Goal: Task Accomplishment & Management: Use online tool/utility

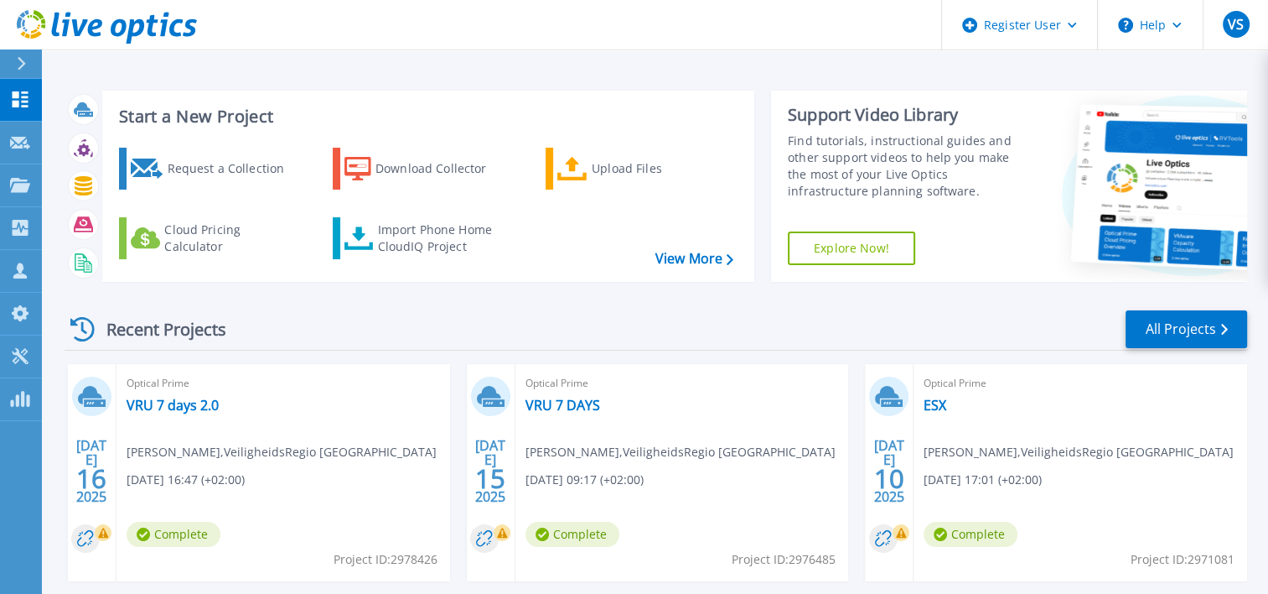
click at [23, 64] on icon at bounding box center [22, 63] width 8 height 13
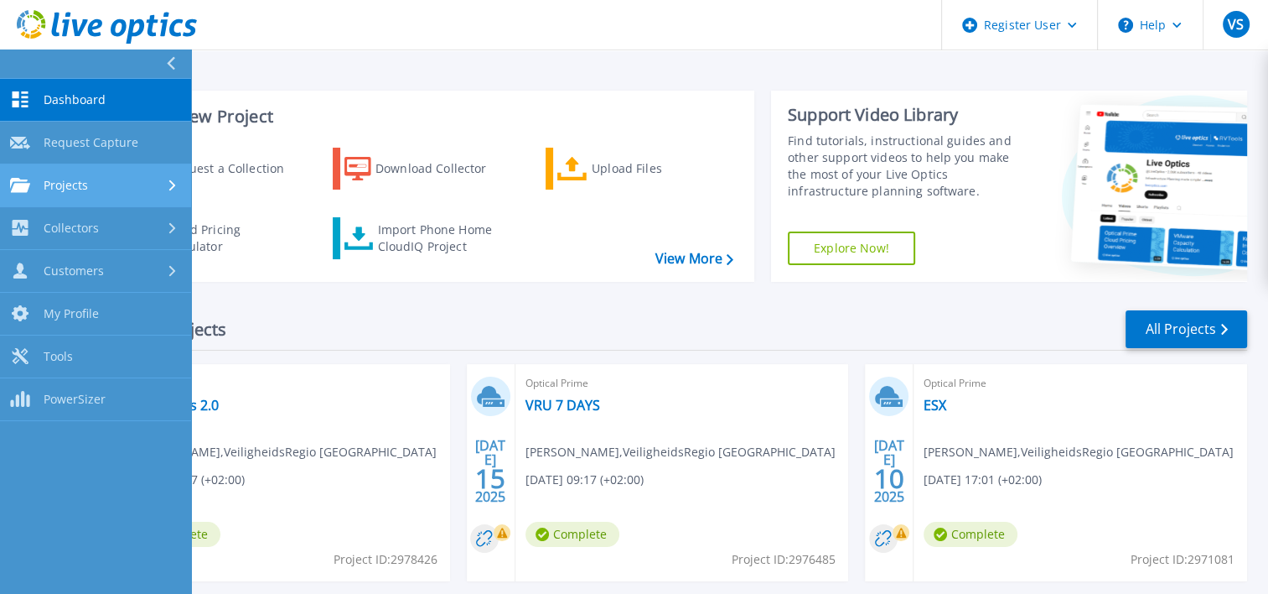
click at [85, 184] on span "Projects" at bounding box center [66, 185] width 44 height 15
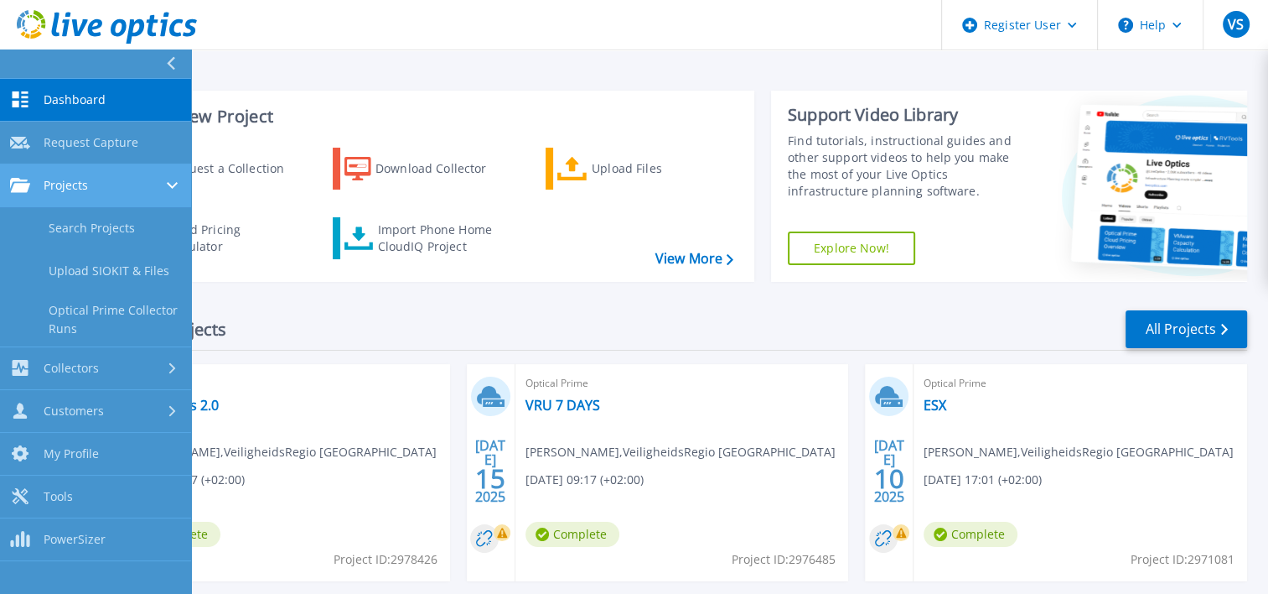
click at [91, 179] on div "Projects" at bounding box center [95, 185] width 171 height 15
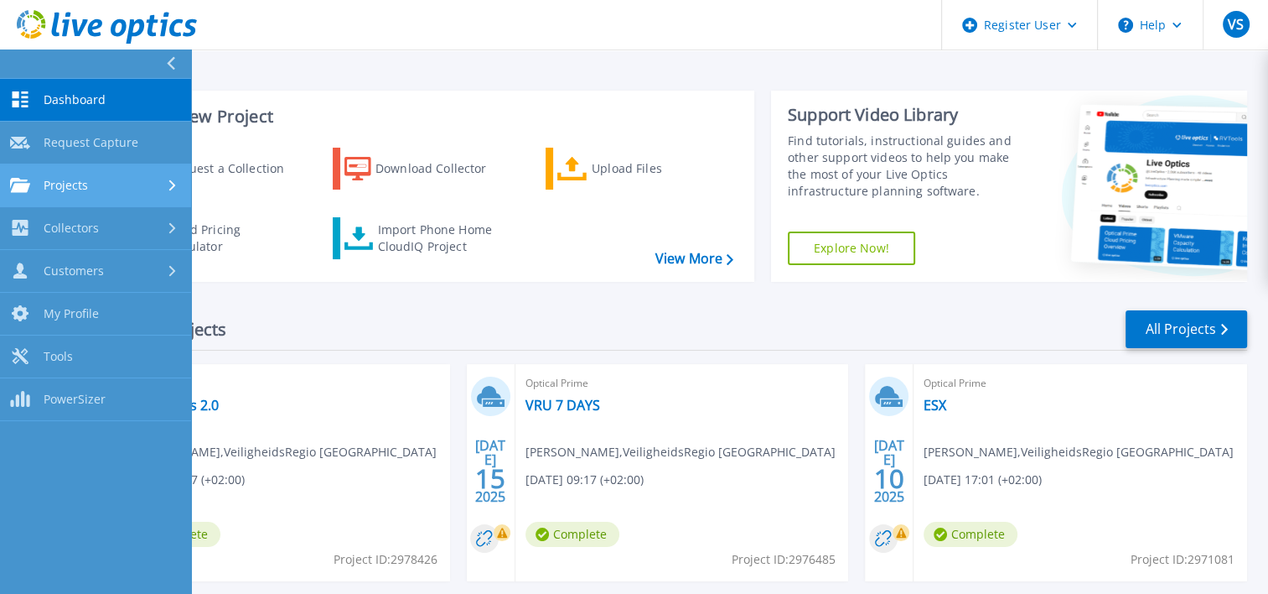
click at [91, 179] on div "Projects" at bounding box center [95, 185] width 171 height 15
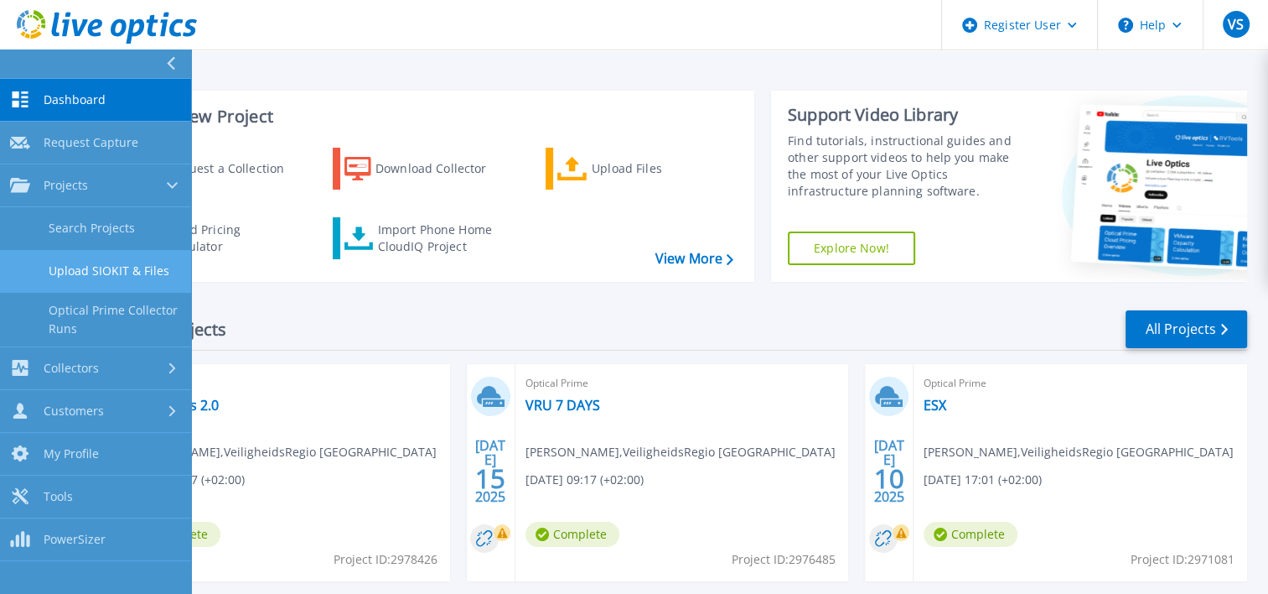
click at [117, 267] on link "Upload SIOKIT & Files" at bounding box center [95, 271] width 191 height 43
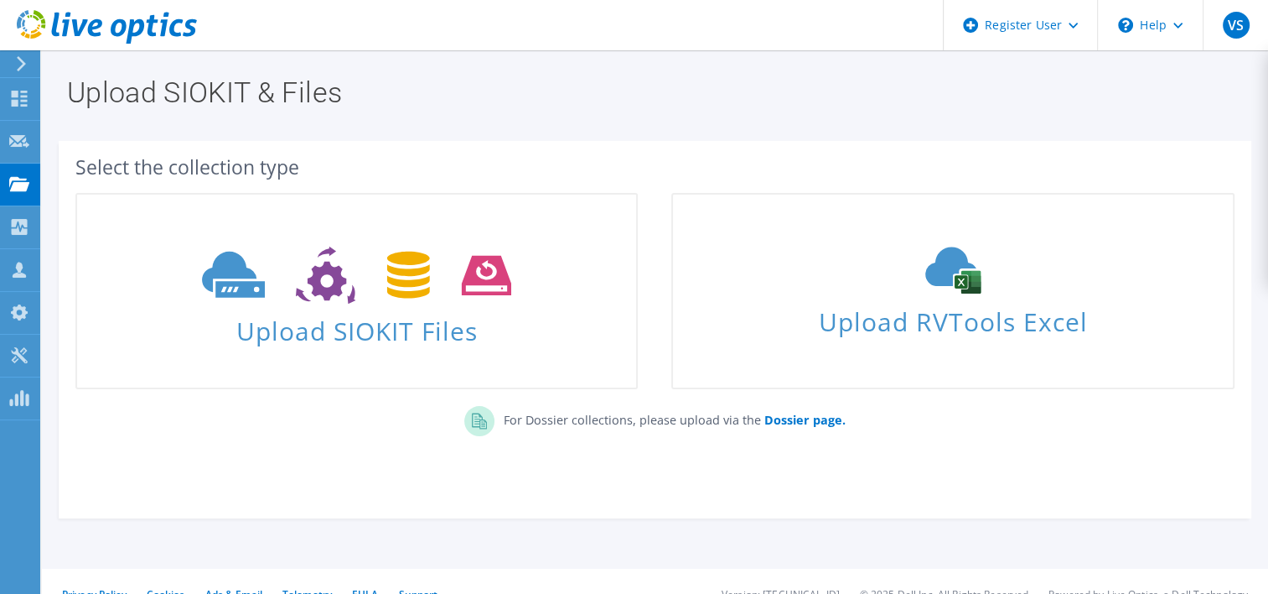
click at [25, 63] on icon at bounding box center [21, 63] width 13 height 15
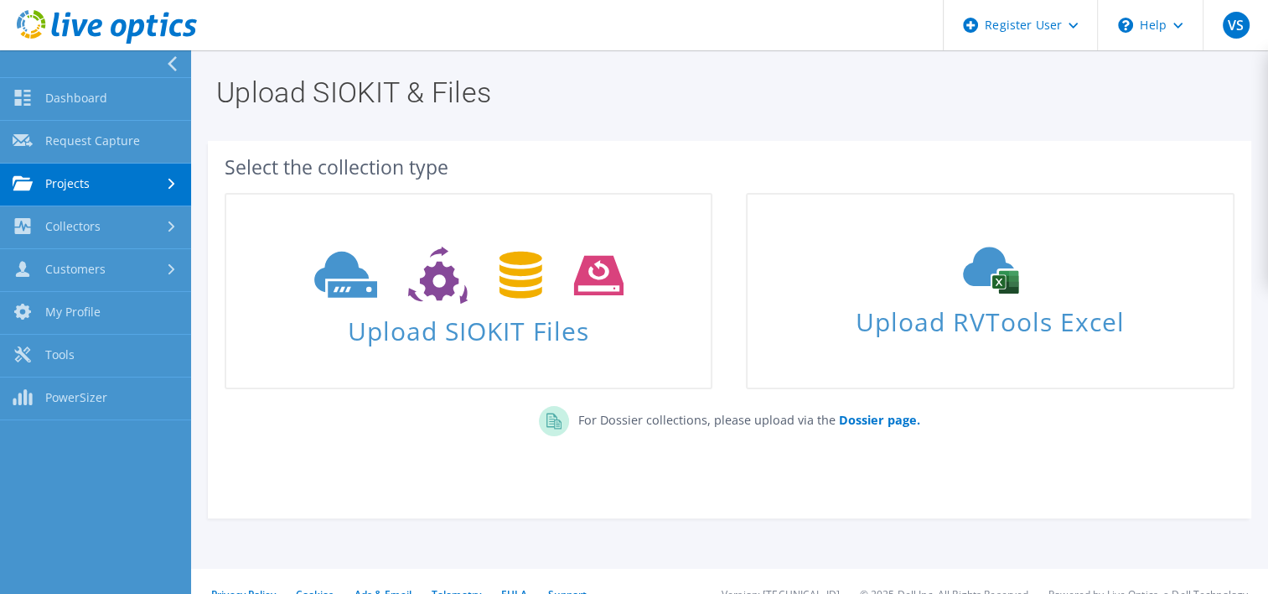
click at [173, 62] on icon at bounding box center [172, 63] width 13 height 15
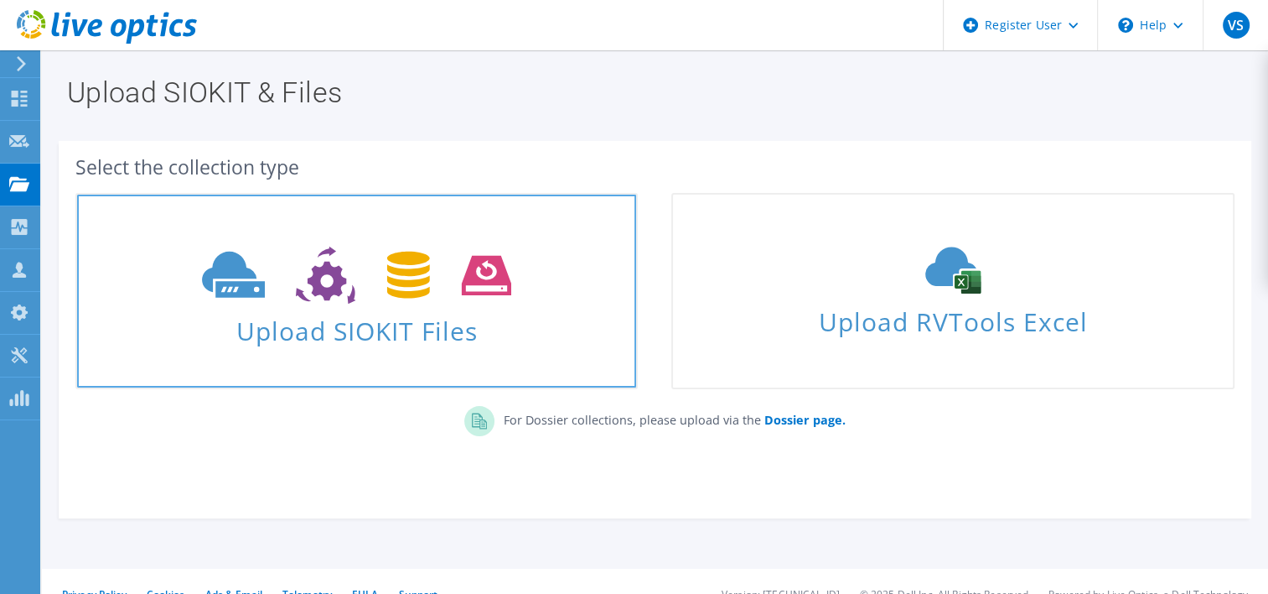
click at [365, 275] on icon at bounding box center [356, 275] width 309 height 58
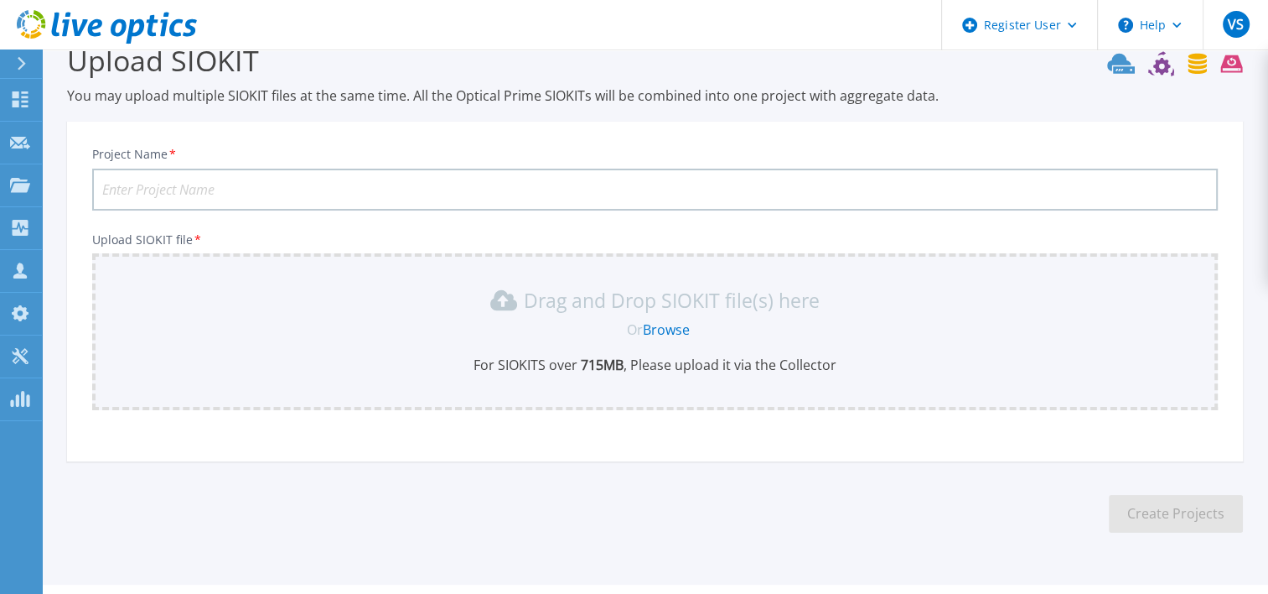
scroll to position [73, 0]
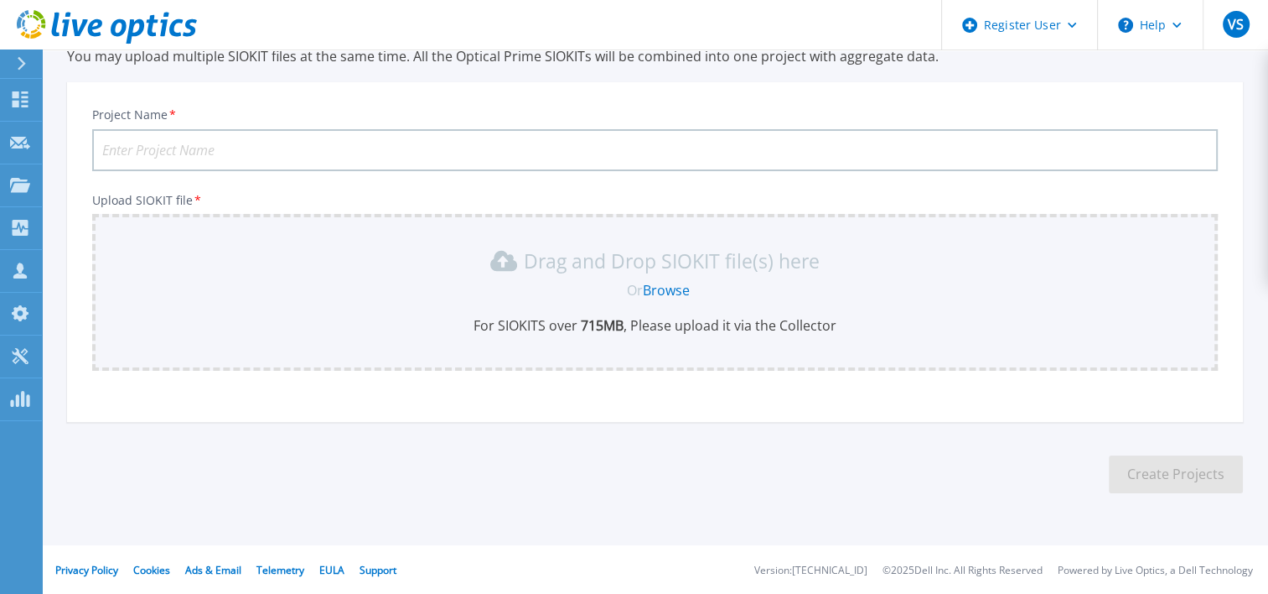
click at [585, 150] on input "Project Name *" at bounding box center [655, 150] width 1126 height 42
click at [420, 144] on input "Project Name *" at bounding box center [655, 150] width 1126 height 42
click at [268, 400] on div "Project Name * Upload SIOKIT file * Drag and Drop SIOKIT file(s) here Or Browse…" at bounding box center [655, 257] width 1176 height 329
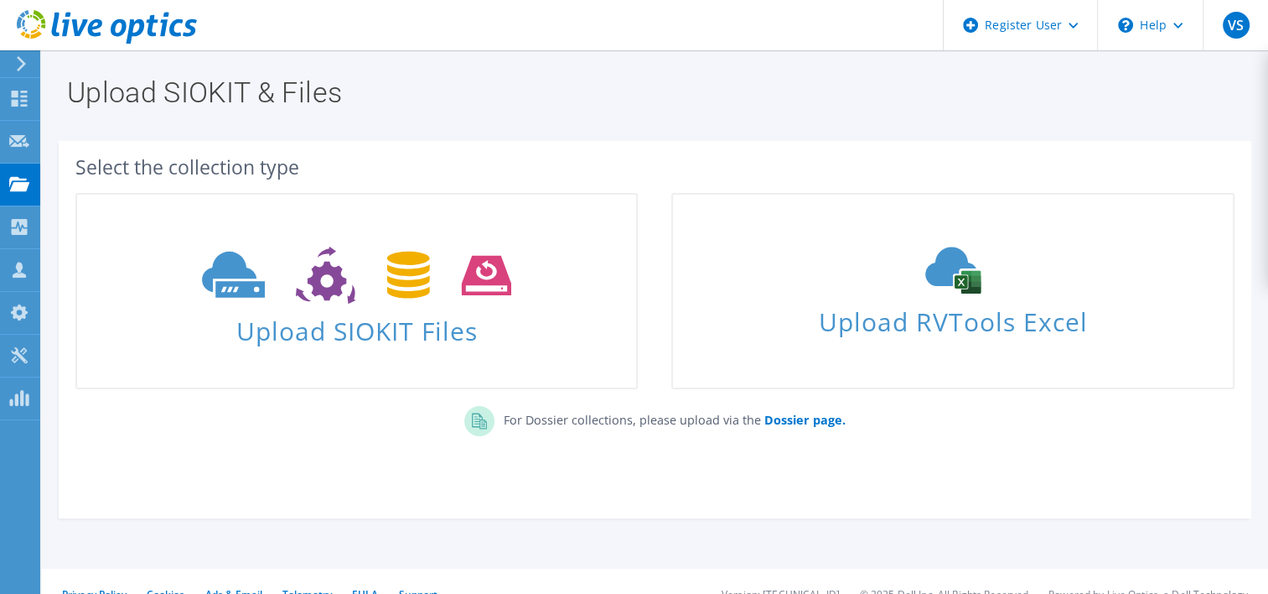
click at [664, 94] on h1 "Upload SIOKIT & Files" at bounding box center [651, 92] width 1168 height 29
click at [19, 66] on icon at bounding box center [21, 63] width 13 height 15
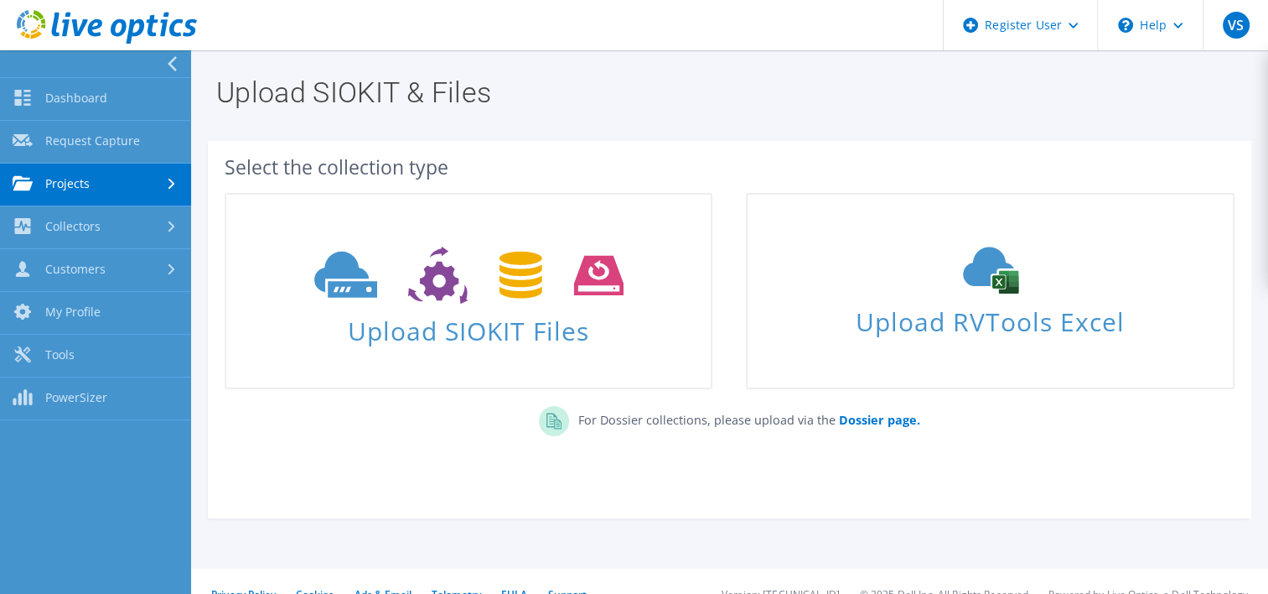
click at [128, 60] on div at bounding box center [91, 63] width 191 height 27
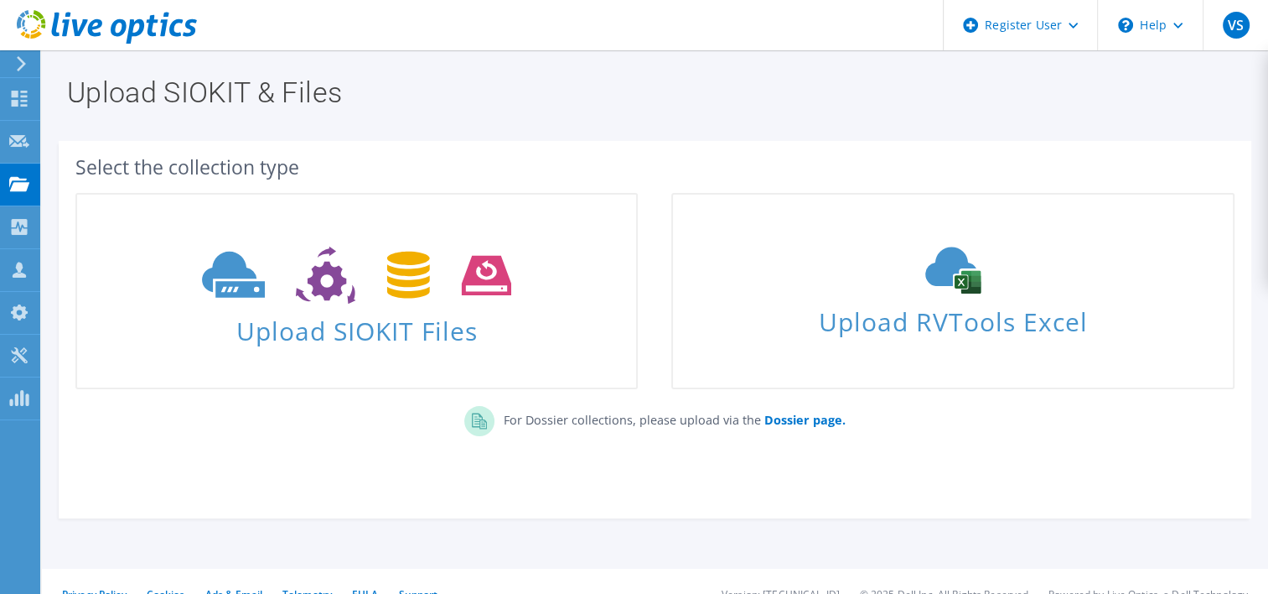
click at [12, 60] on div at bounding box center [18, 63] width 18 height 15
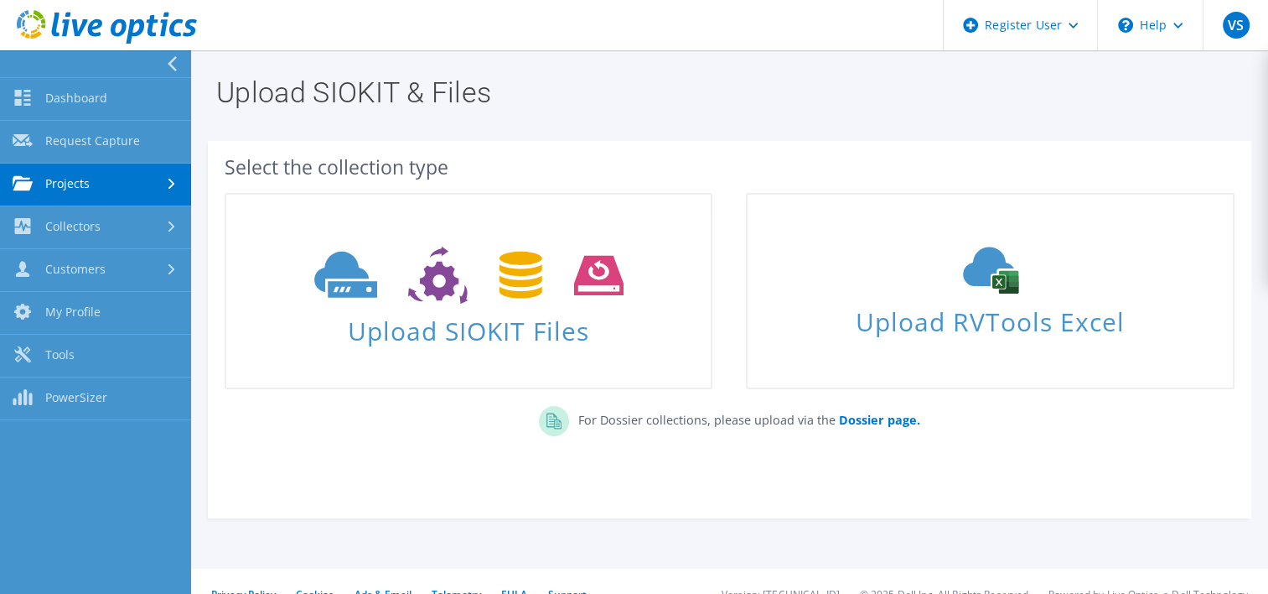
click at [83, 64] on div at bounding box center [91, 63] width 191 height 27
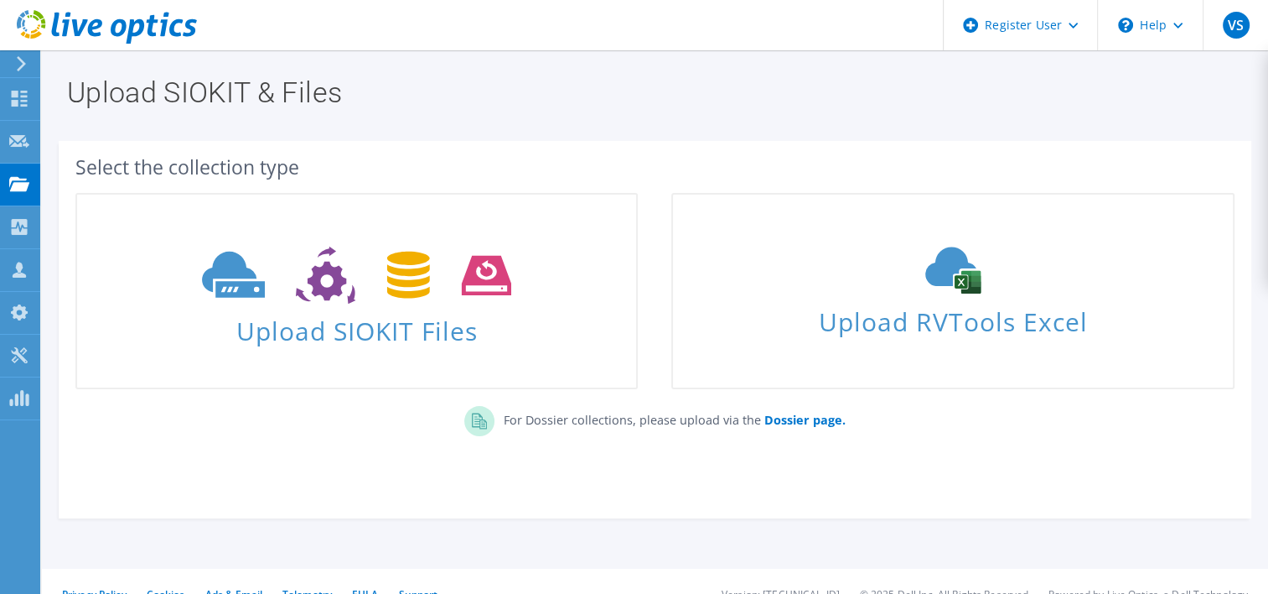
click at [10, 64] on div at bounding box center [18, 63] width 18 height 15
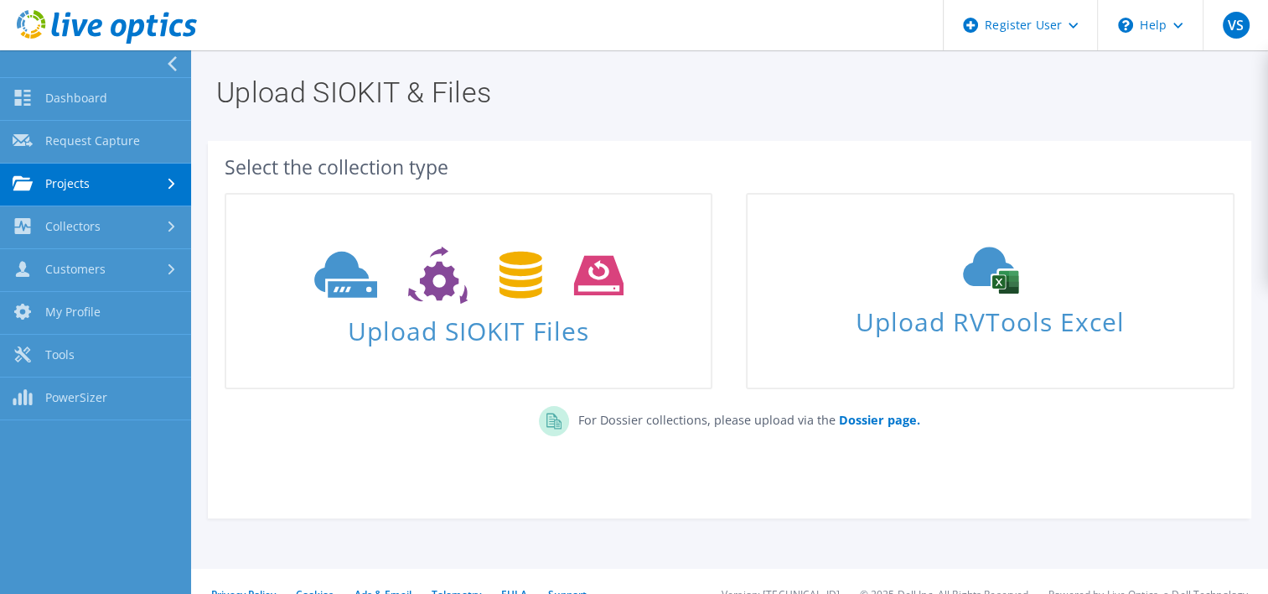
click at [101, 63] on div at bounding box center [91, 63] width 191 height 27
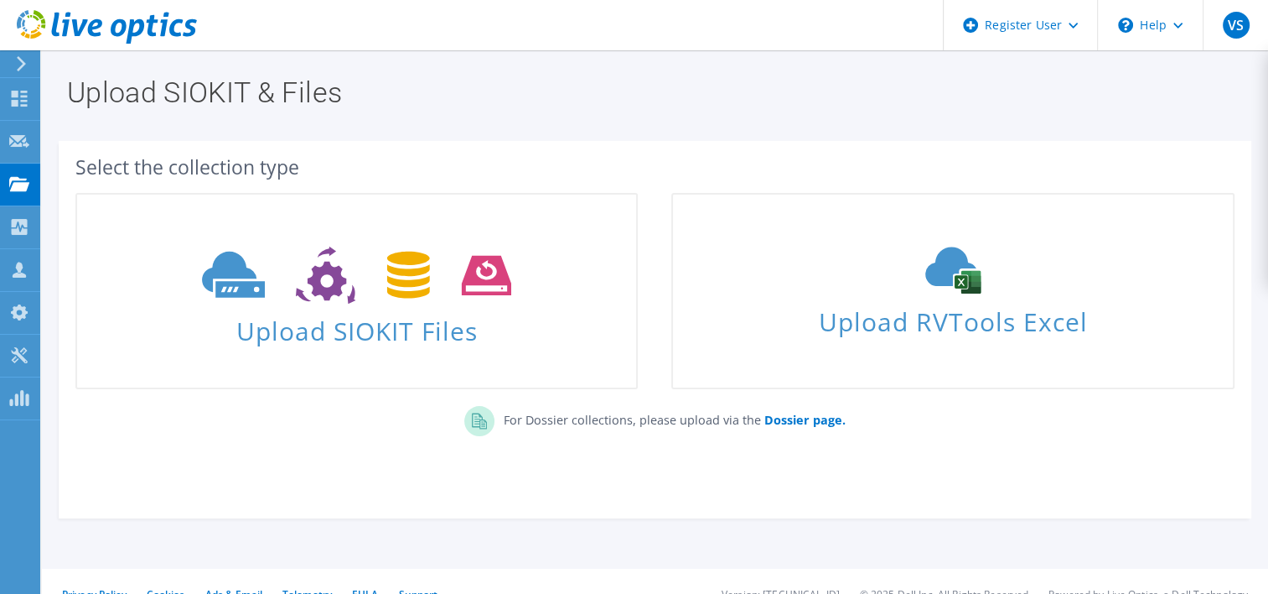
click at [9, 57] on div at bounding box center [18, 63] width 18 height 15
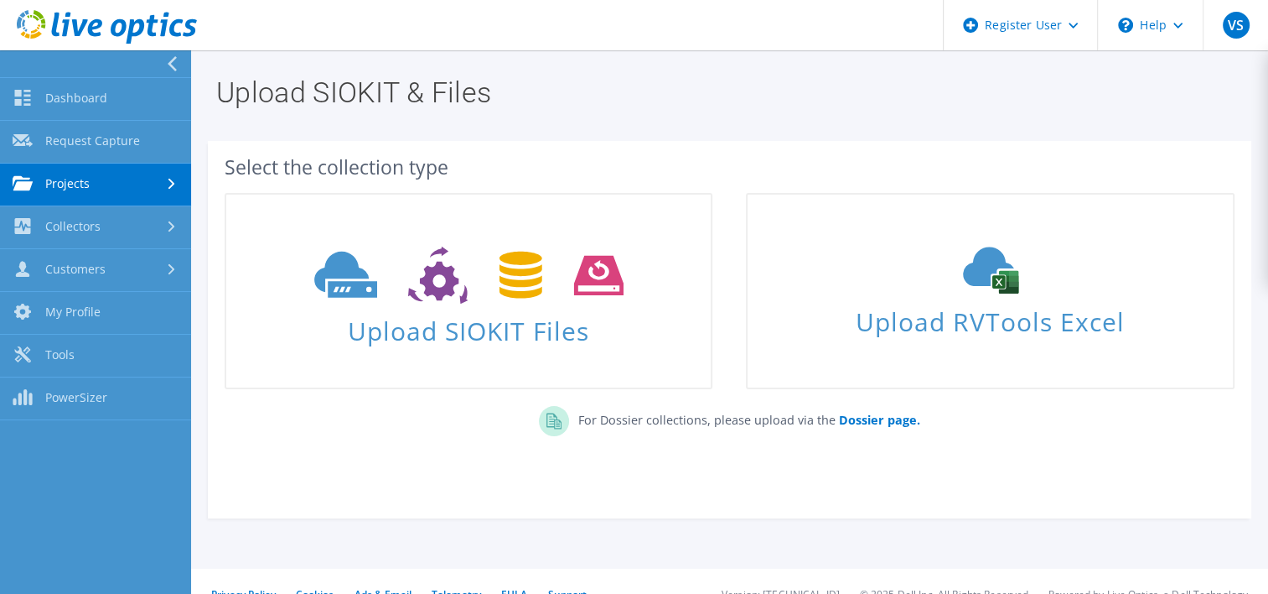
click at [37, 56] on div at bounding box center [91, 63] width 191 height 27
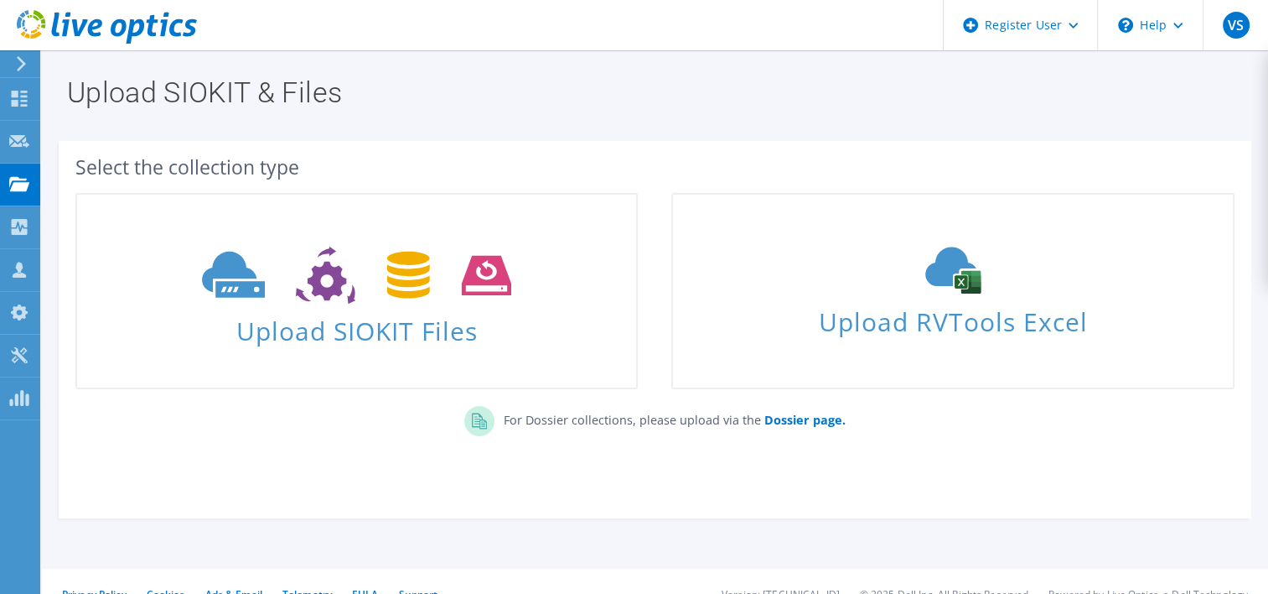
click at [23, 61] on use at bounding box center [21, 63] width 9 height 15
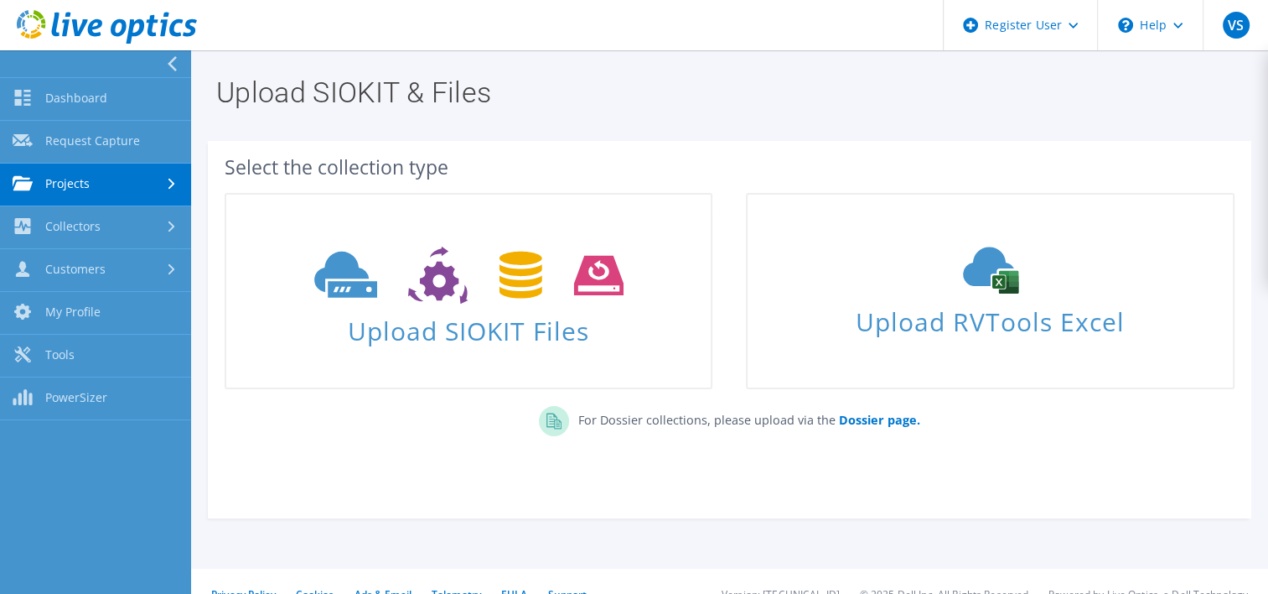
click at [23, 61] on div at bounding box center [91, 63] width 191 height 27
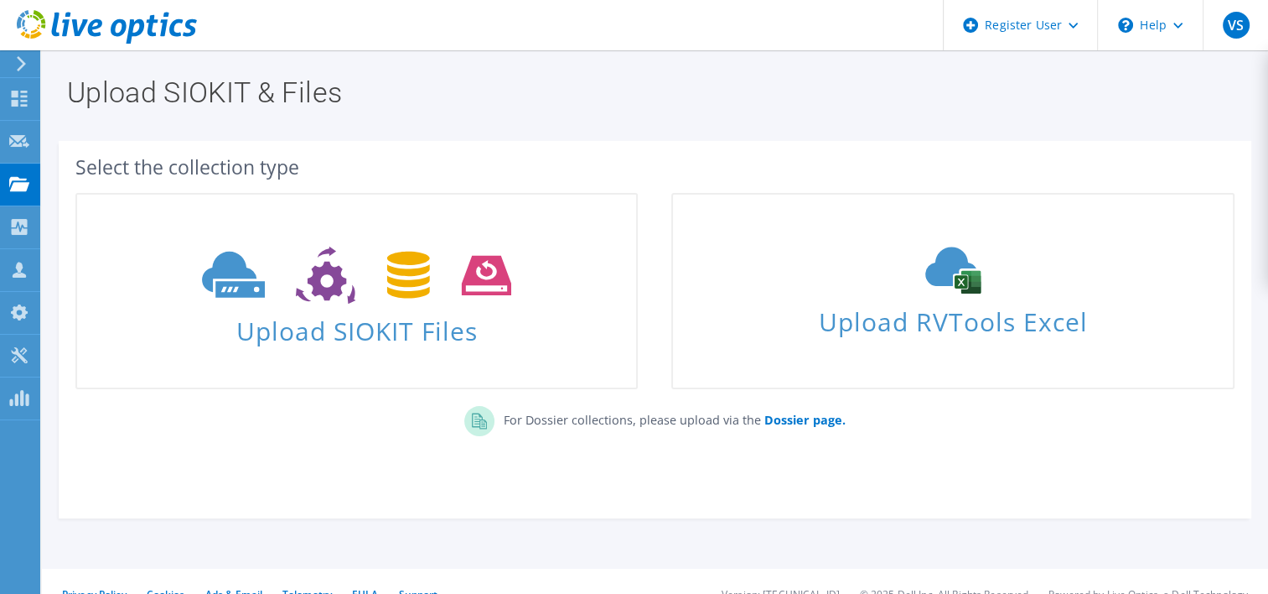
click at [20, 61] on icon at bounding box center [21, 63] width 13 height 15
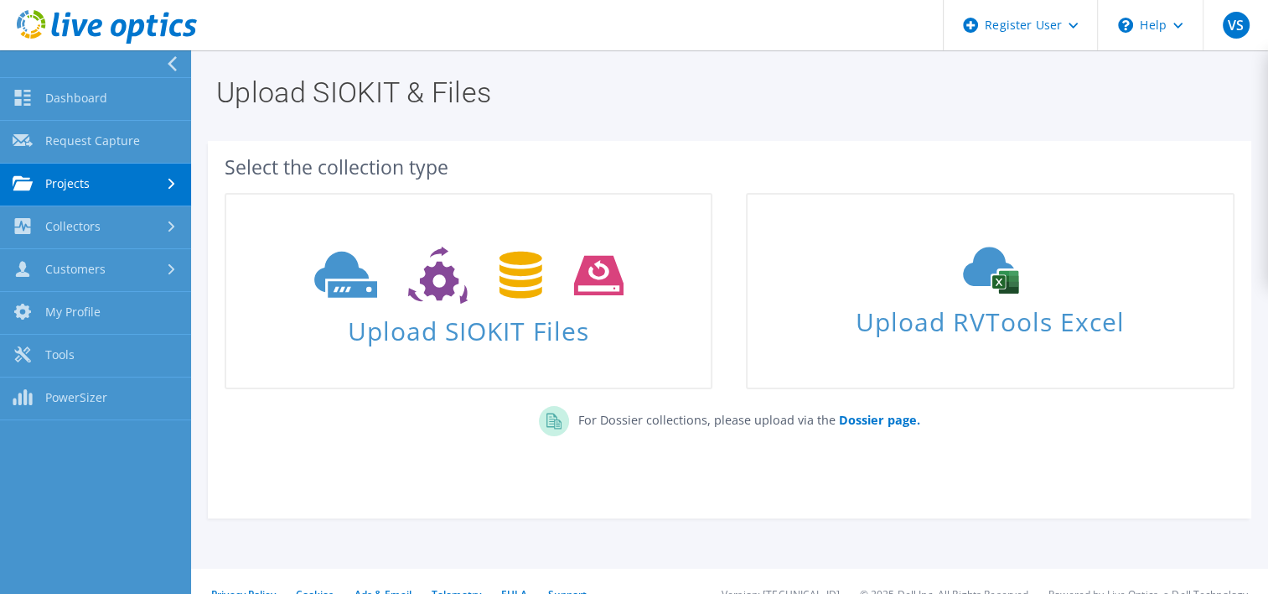
click at [20, 61] on div at bounding box center [91, 63] width 191 height 27
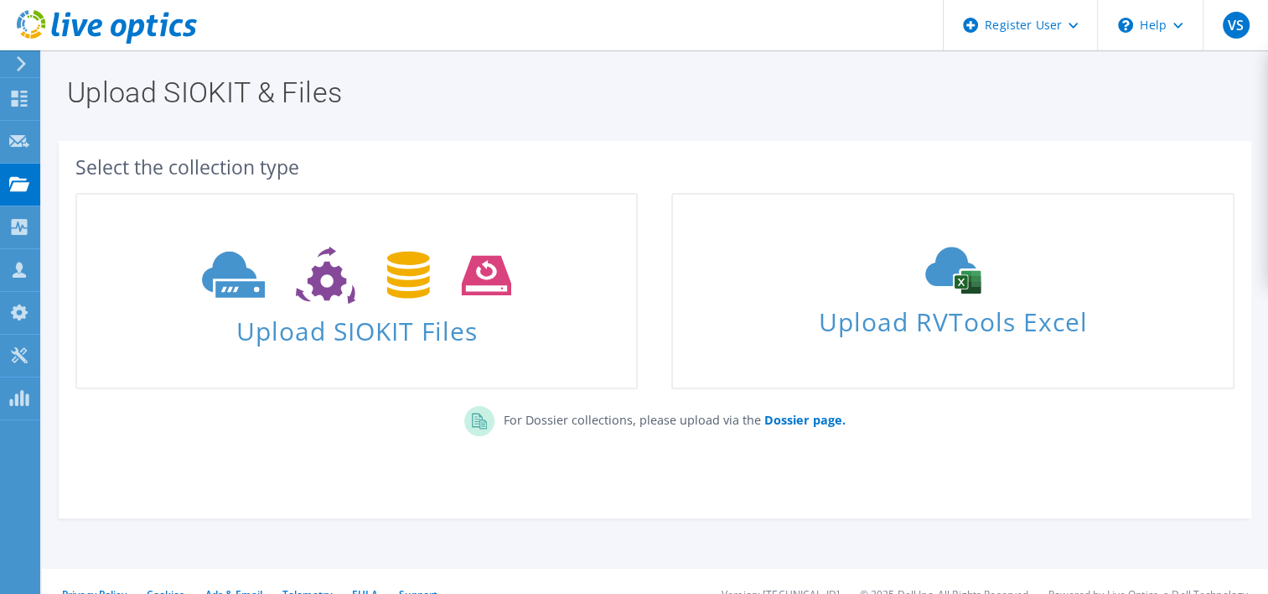
click at [20, 61] on icon at bounding box center [21, 63] width 13 height 15
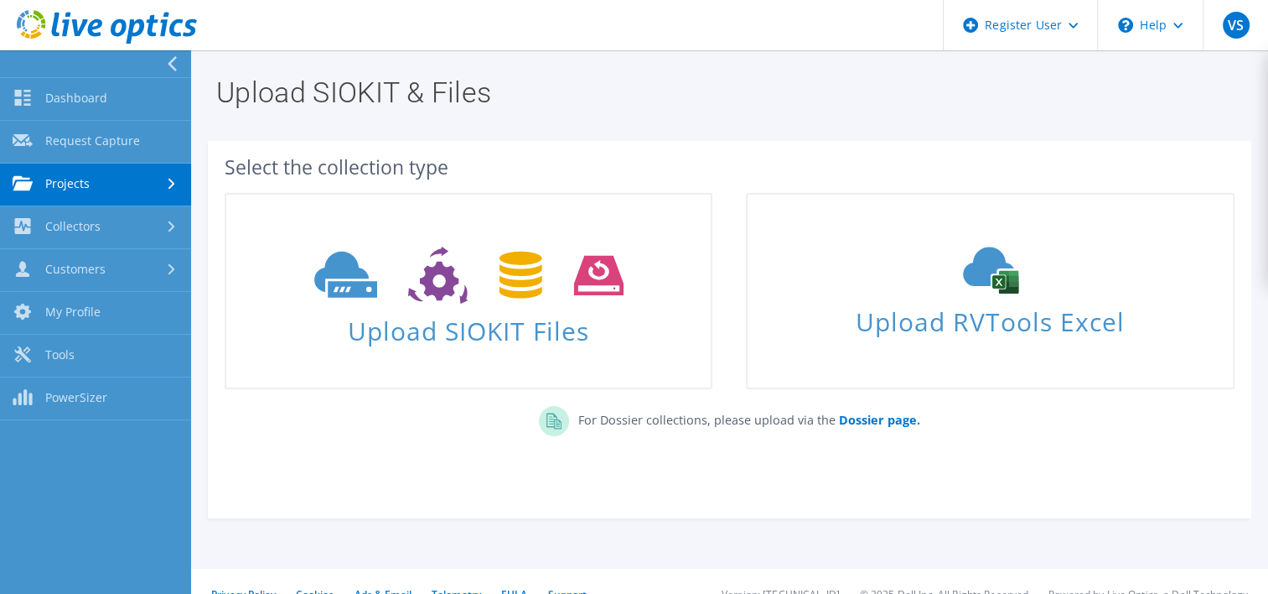
click at [20, 61] on div at bounding box center [91, 63] width 191 height 27
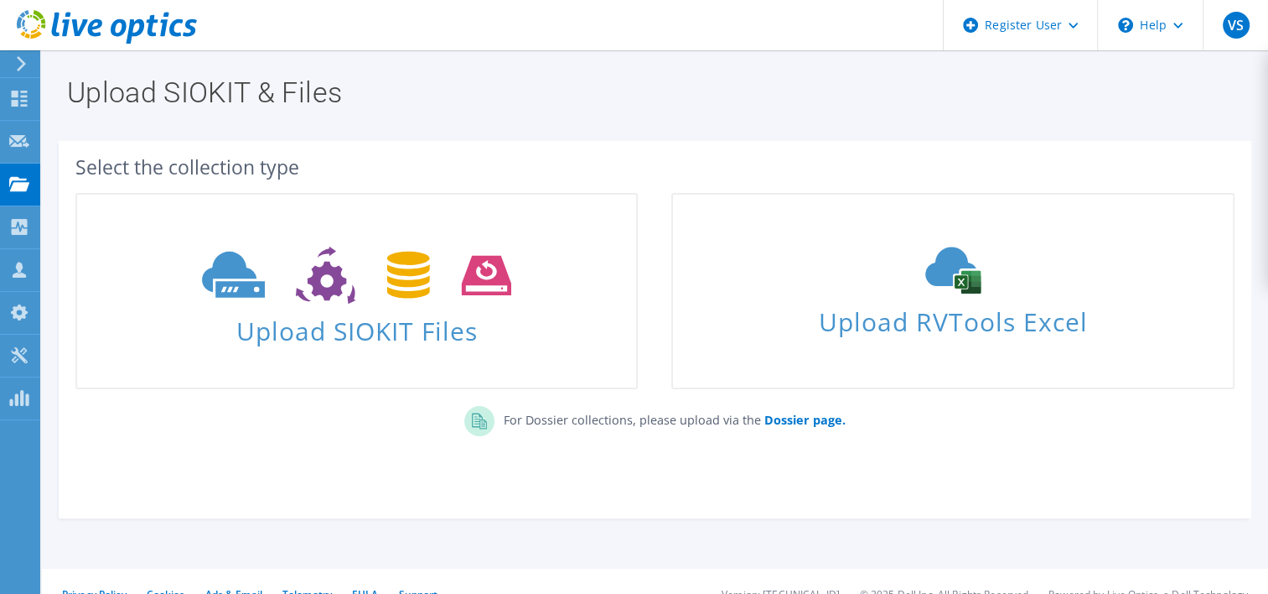
click at [20, 61] on icon at bounding box center [21, 63] width 13 height 15
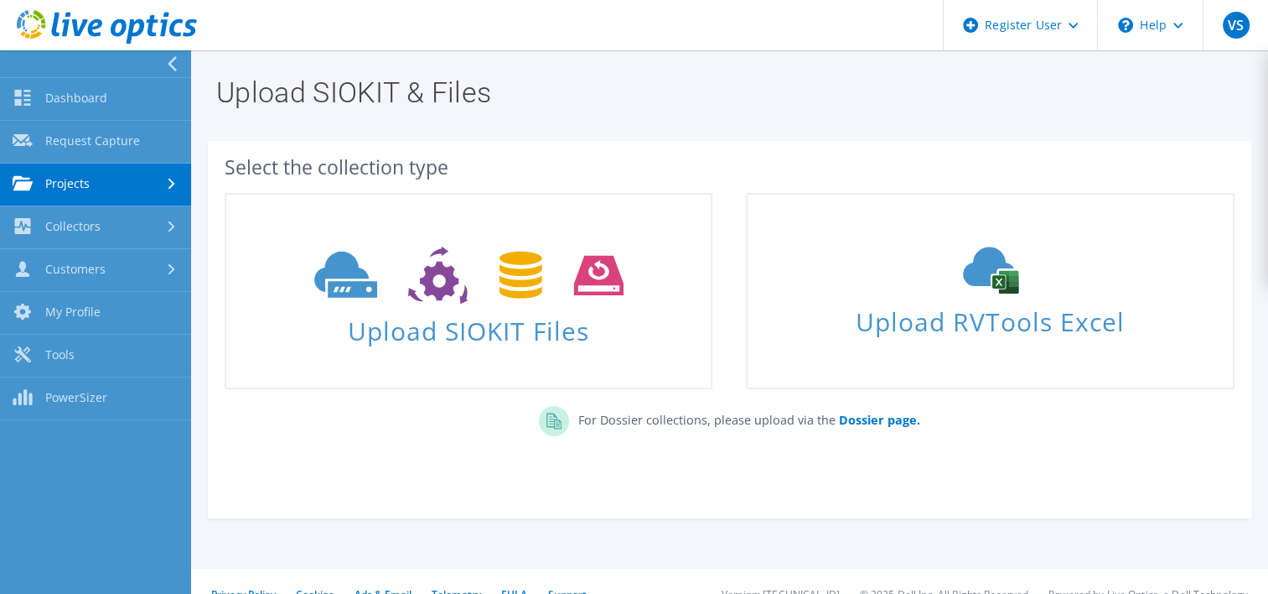
click at [20, 62] on div at bounding box center [91, 63] width 191 height 27
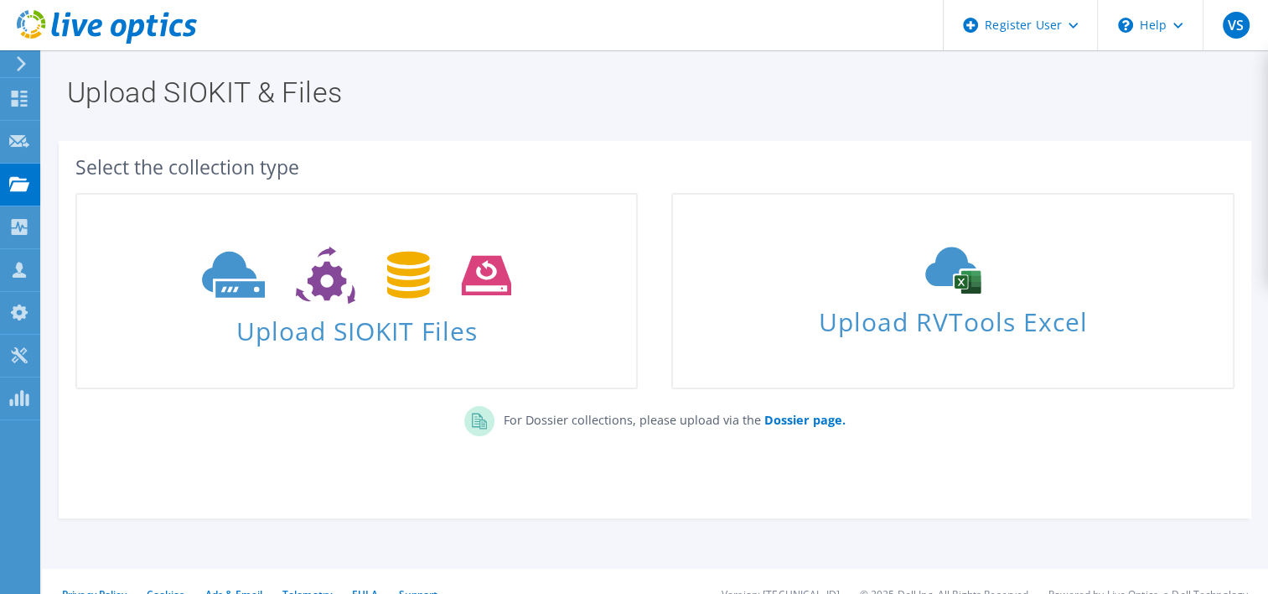
click at [20, 62] on icon at bounding box center [21, 63] width 13 height 15
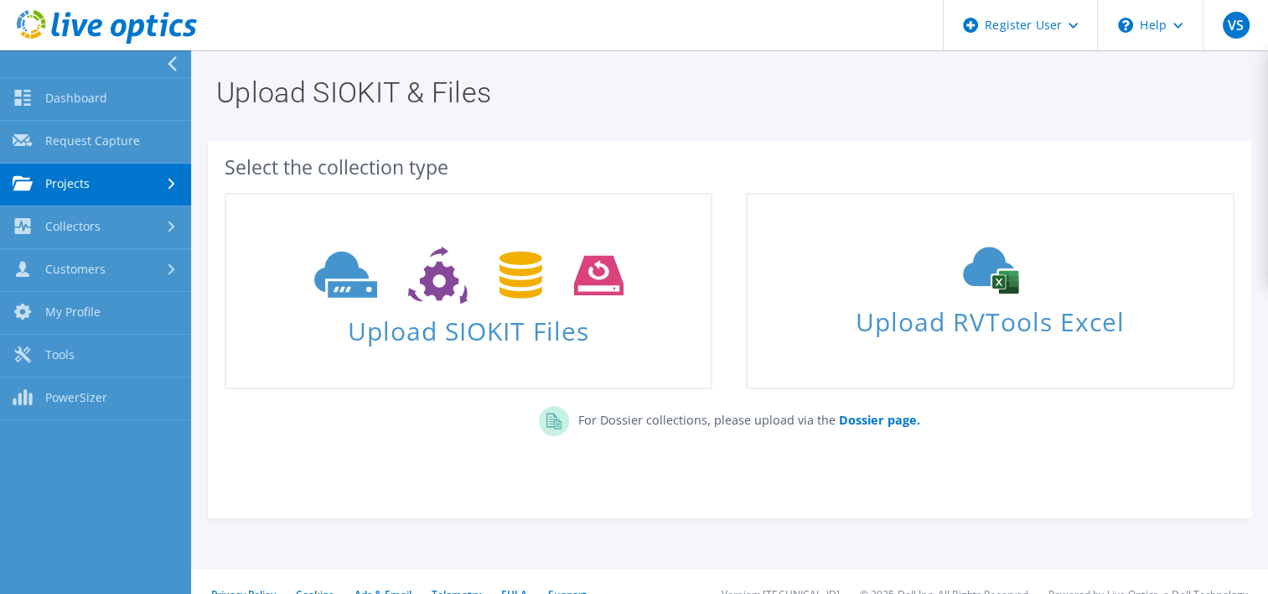
click at [20, 62] on div at bounding box center [91, 63] width 191 height 27
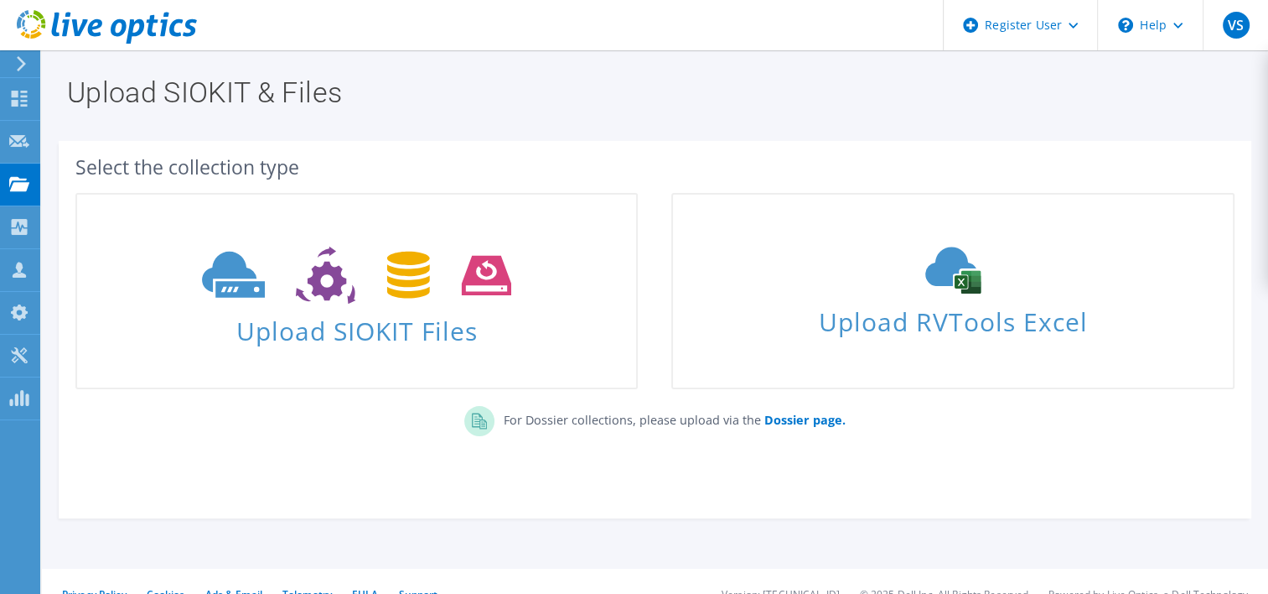
click at [20, 62] on icon at bounding box center [21, 63] width 13 height 15
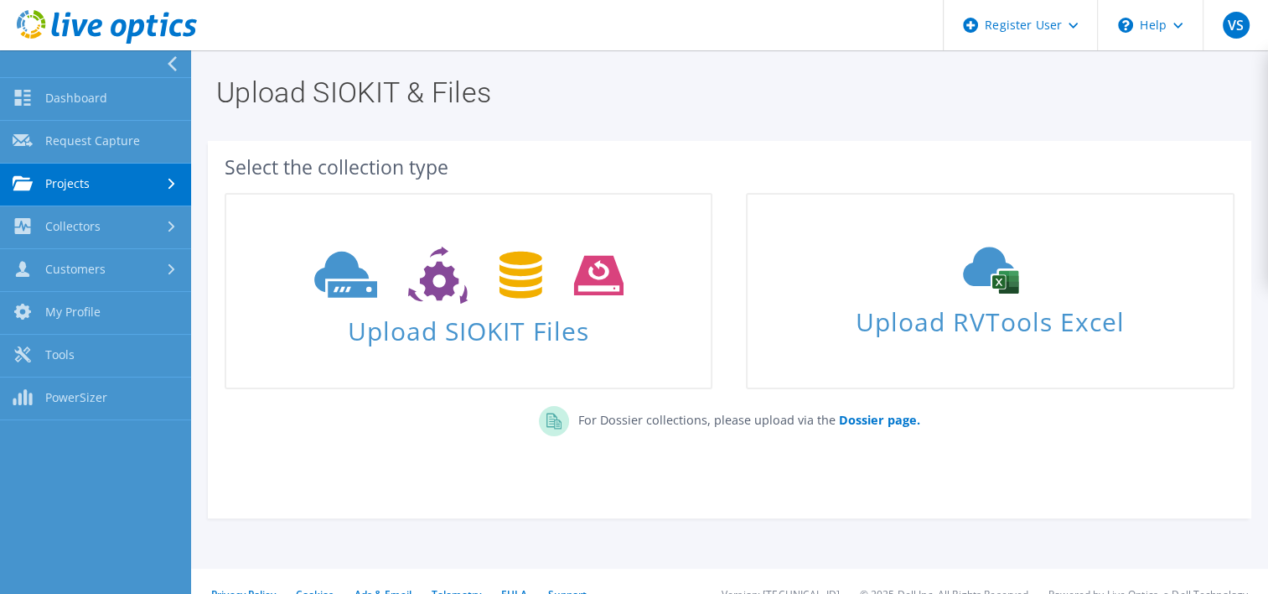
click at [20, 62] on div at bounding box center [91, 63] width 191 height 27
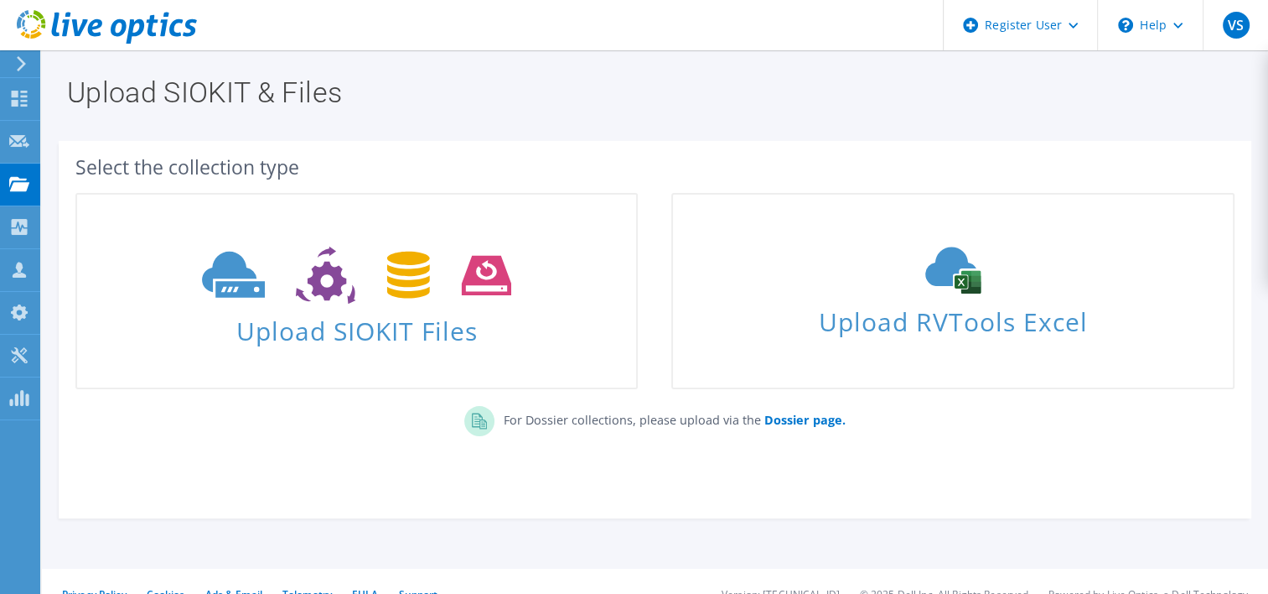
click at [20, 62] on icon at bounding box center [21, 63] width 13 height 15
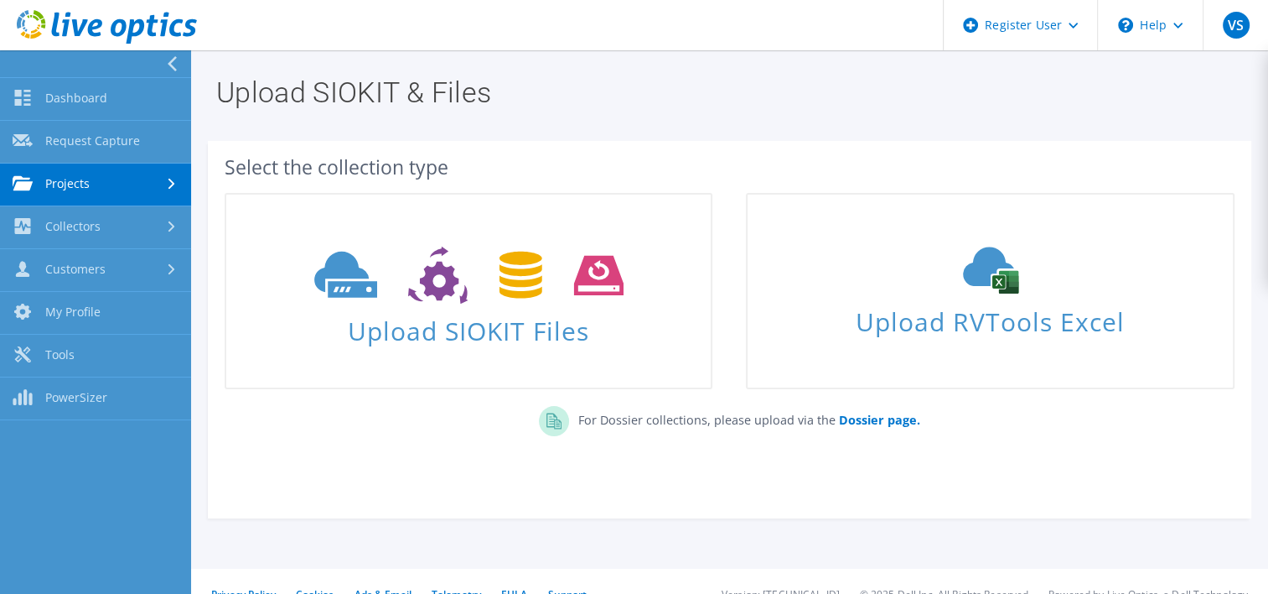
click at [20, 62] on div at bounding box center [91, 63] width 191 height 27
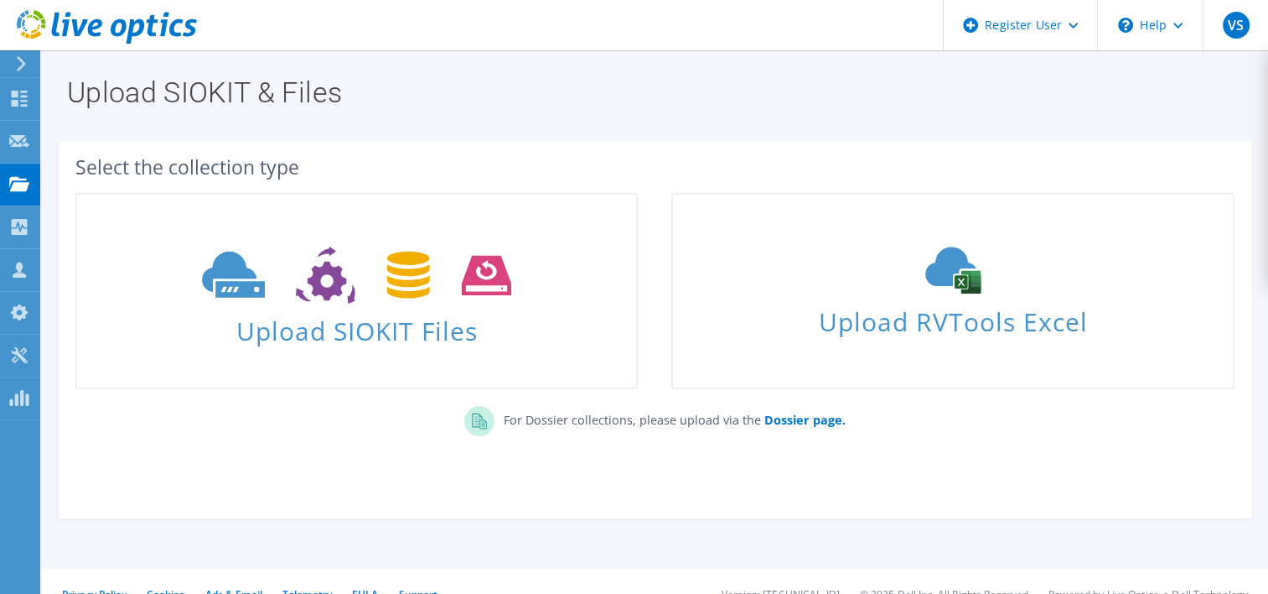
click at [20, 62] on icon at bounding box center [21, 63] width 13 height 15
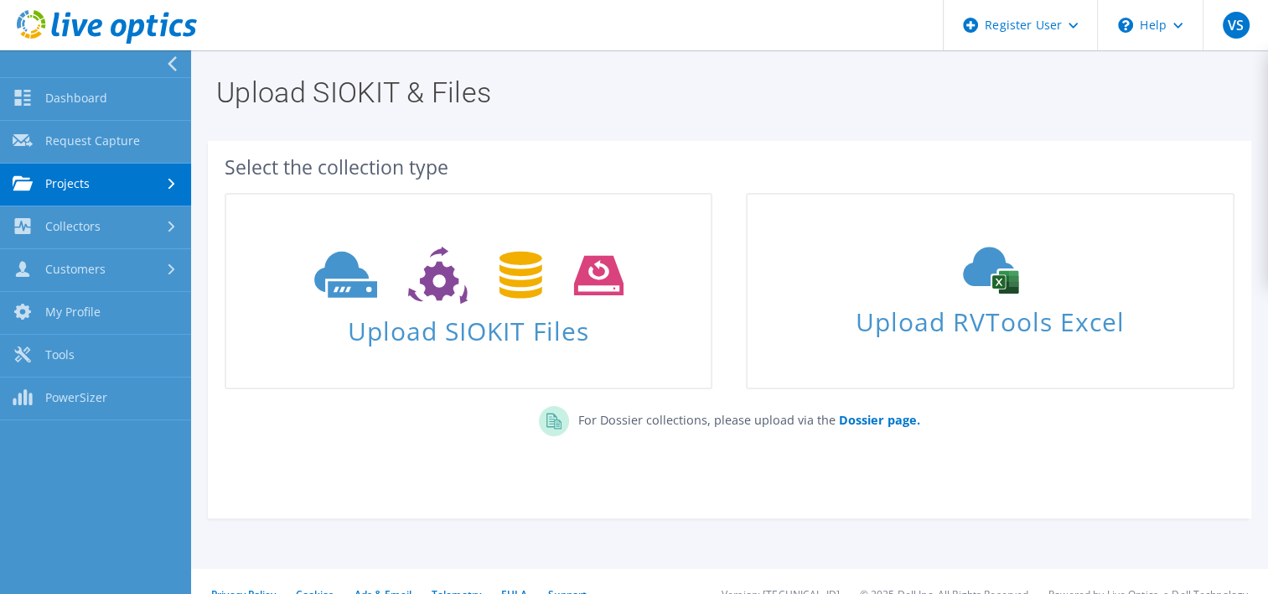
click at [20, 62] on div at bounding box center [91, 63] width 191 height 27
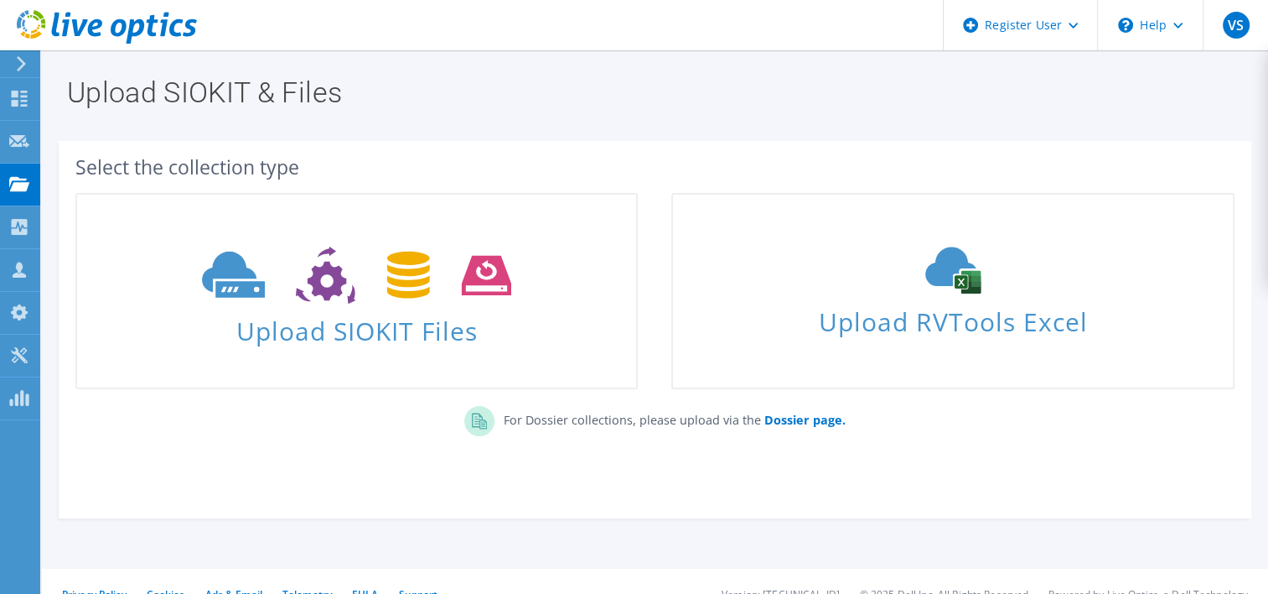
click at [163, 12] on icon at bounding box center [107, 27] width 180 height 34
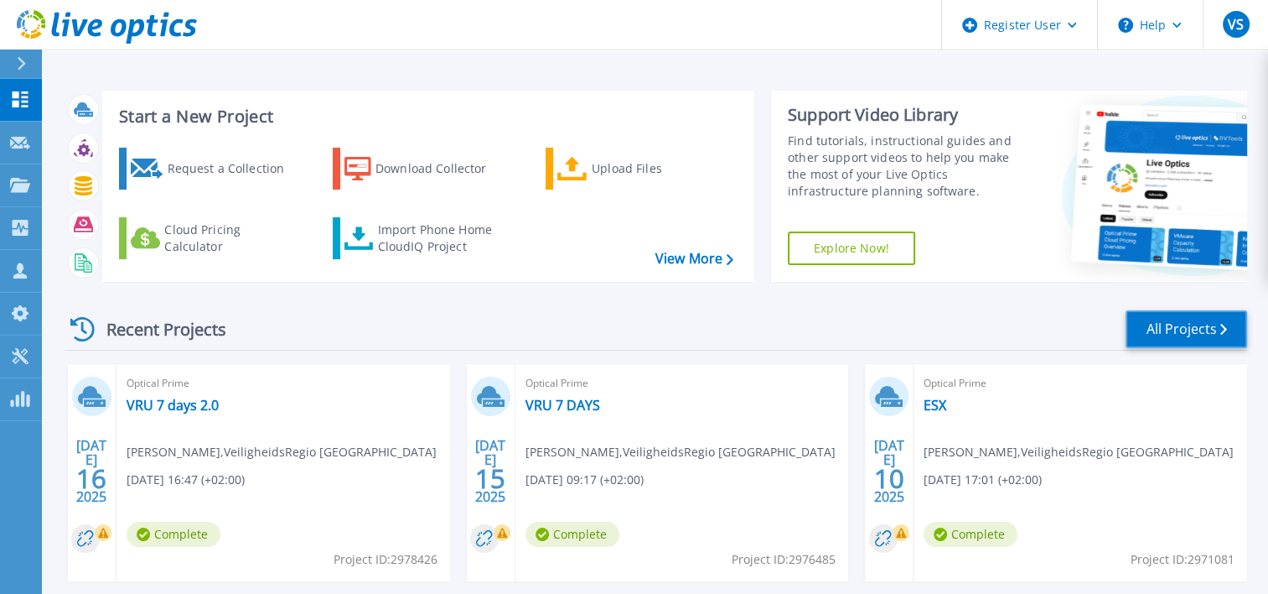
click at [1186, 335] on link "All Projects" at bounding box center [1187, 329] width 122 height 38
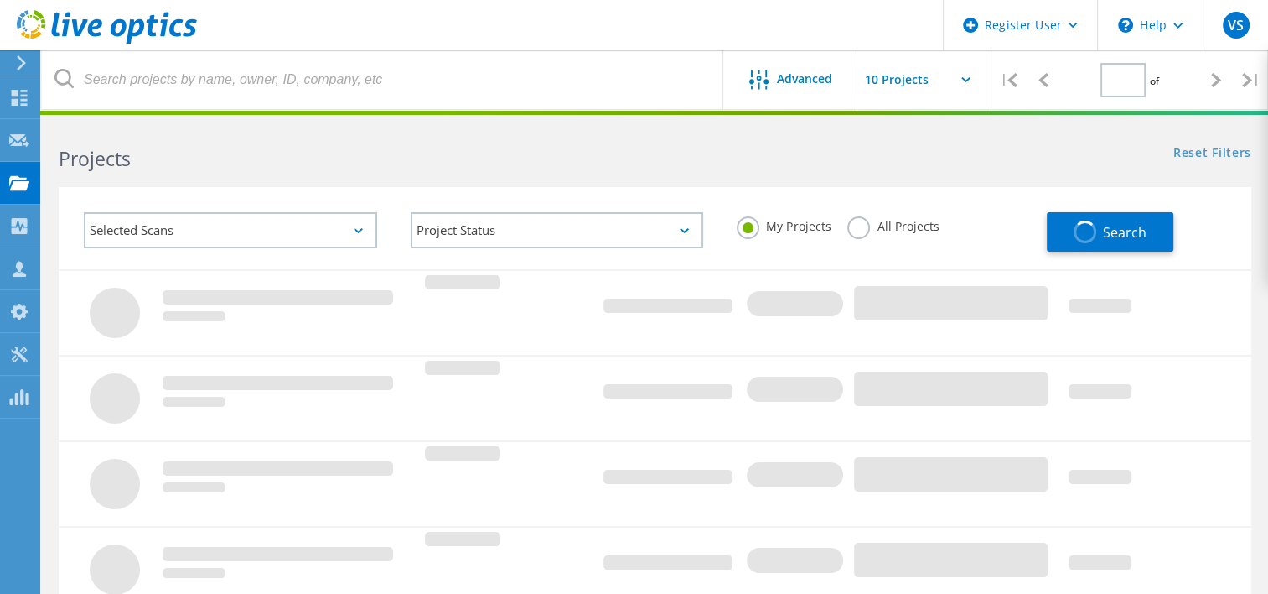
type input "1"
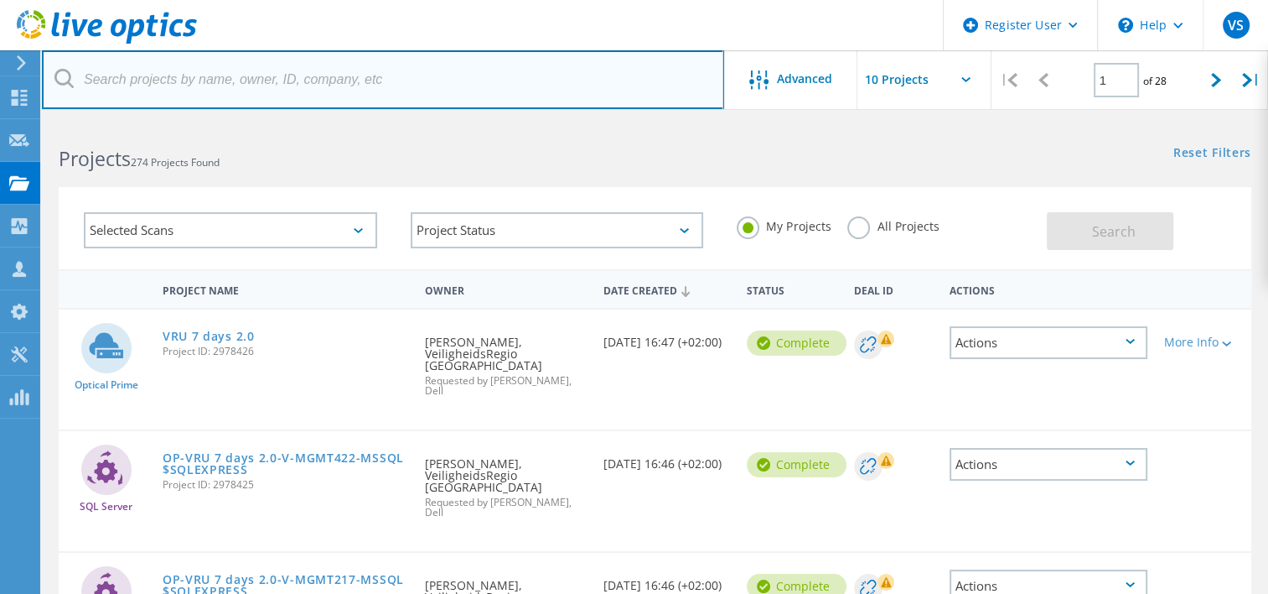
paste input "[EMAIL_ADDRESS][DOMAIN_NAME]"
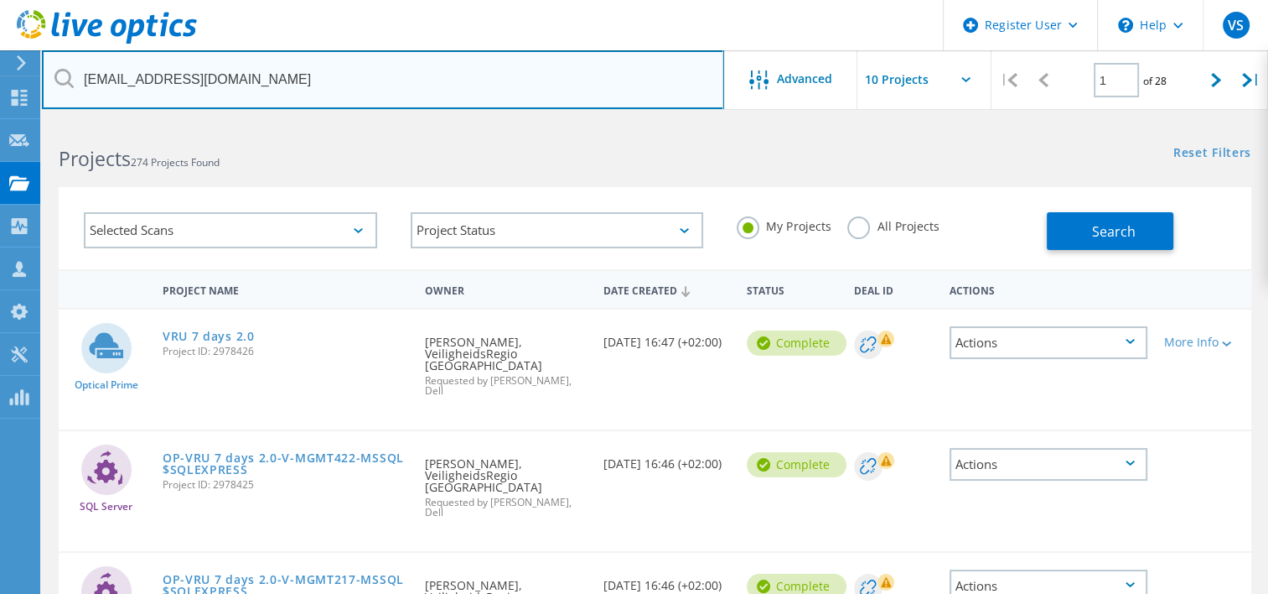
type input "[EMAIL_ADDRESS][DOMAIN_NAME]"
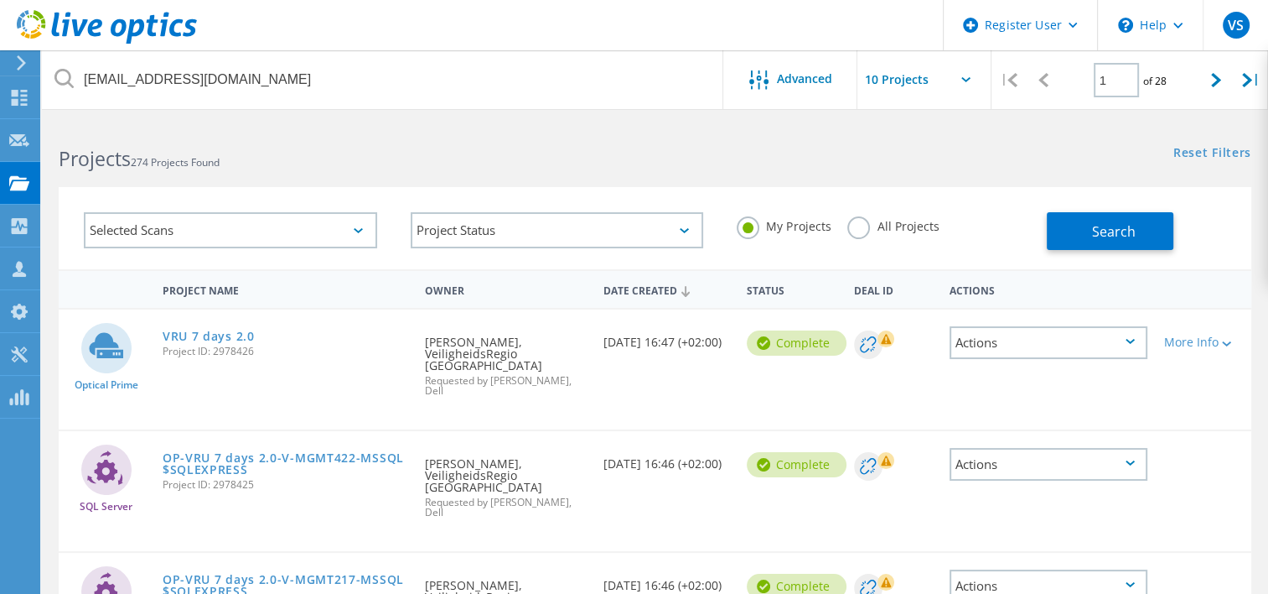
click at [858, 218] on label "All Projects" at bounding box center [893, 224] width 91 height 16
click at [0, 0] on input "All Projects" at bounding box center [0, 0] width 0 height 0
click at [1119, 224] on span "Search" at bounding box center [1114, 231] width 44 height 18
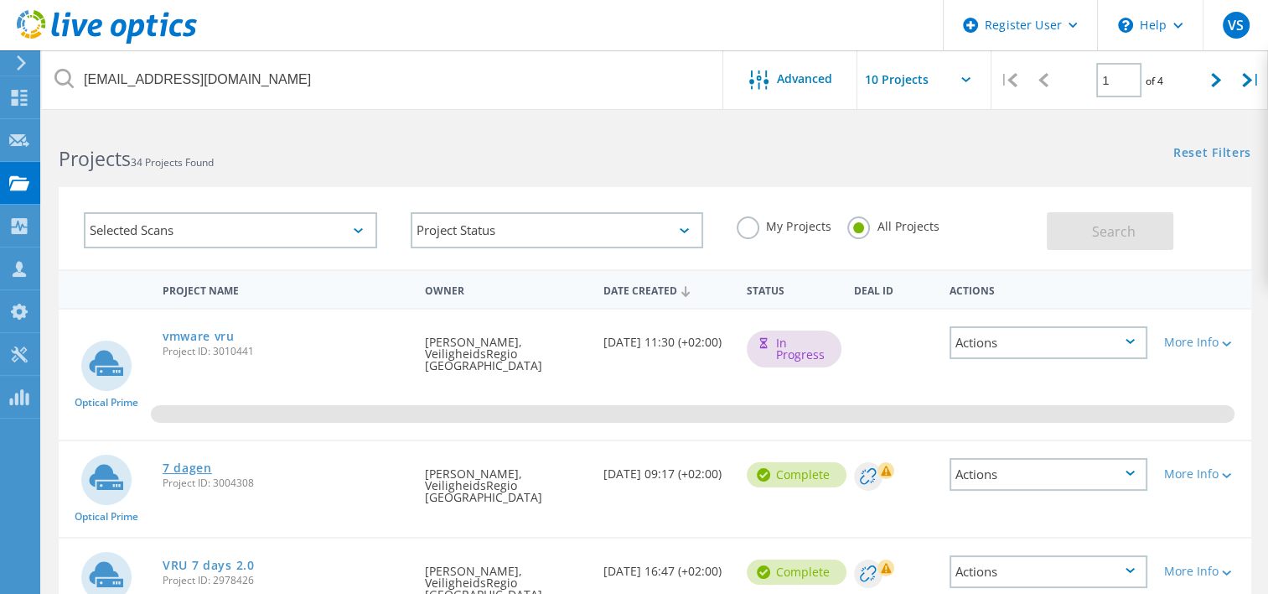
click at [191, 462] on link "7 dagen" at bounding box center [187, 468] width 49 height 12
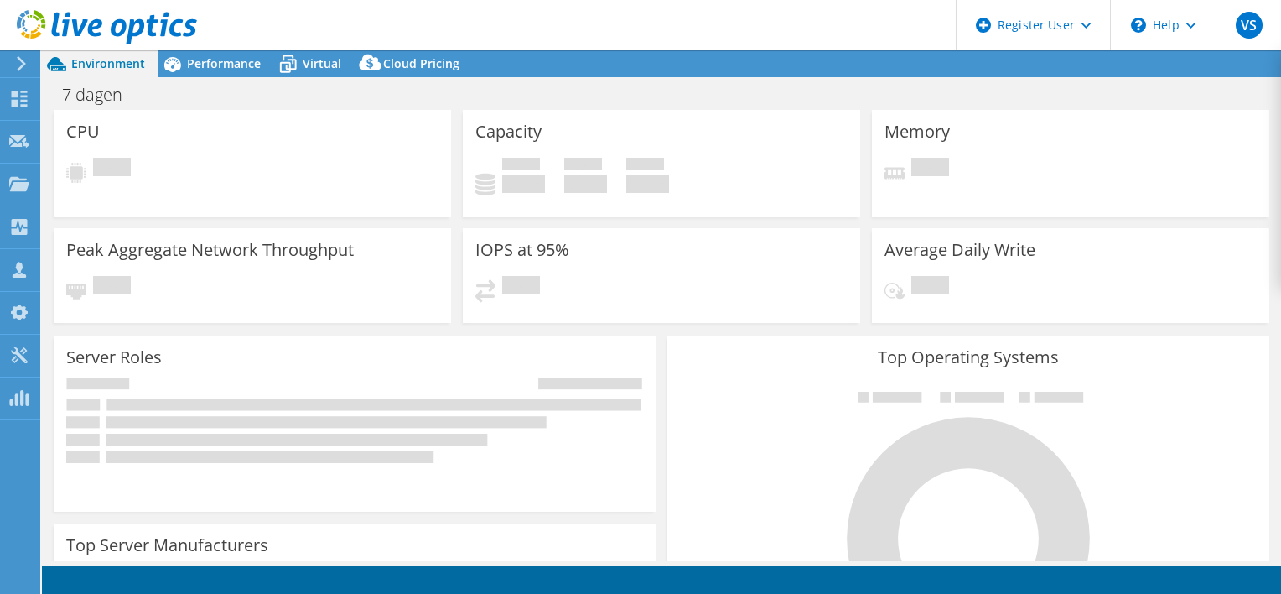
select select "USD"
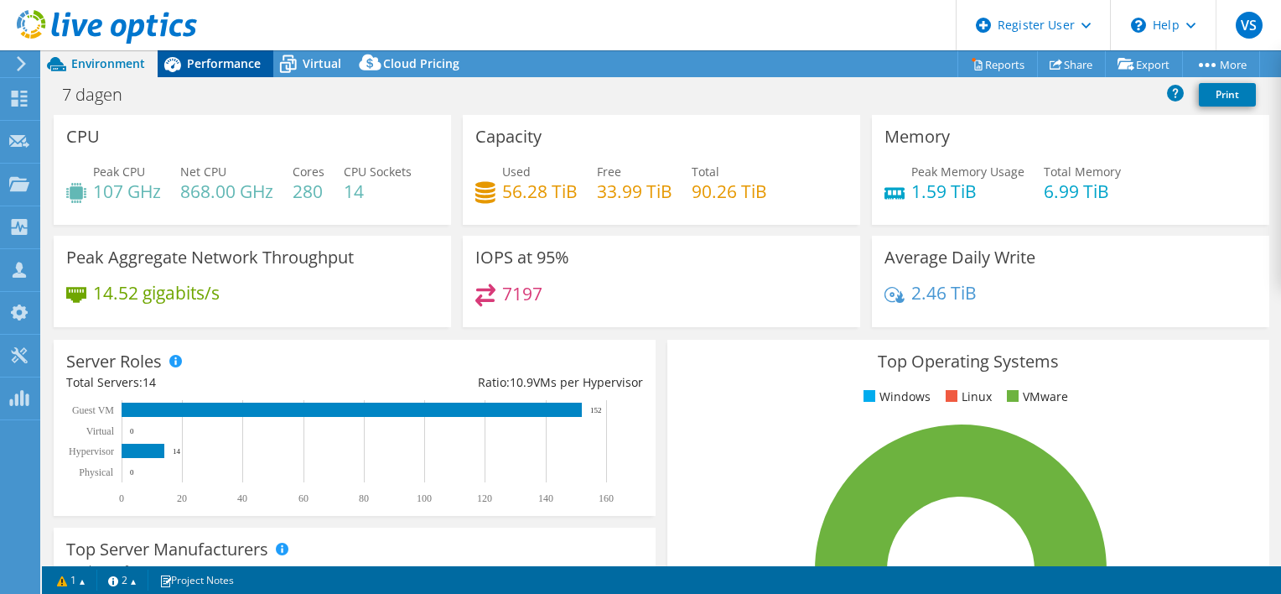
click at [227, 55] on span "Performance" at bounding box center [224, 63] width 74 height 16
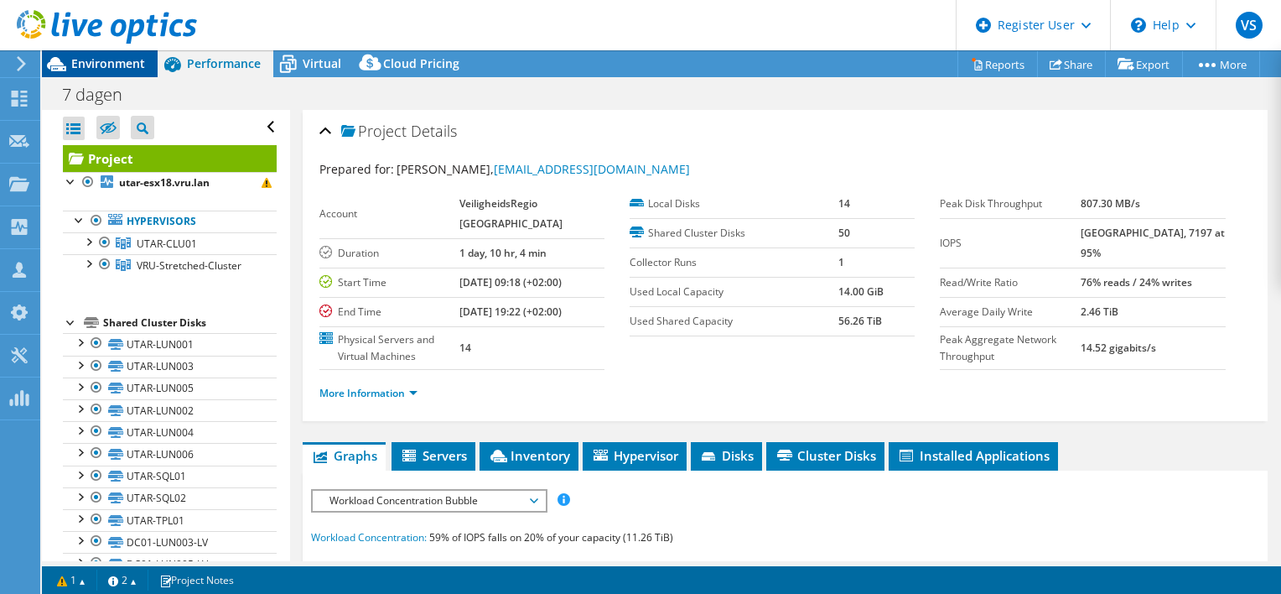
click at [111, 65] on span "Environment" at bounding box center [108, 63] width 74 height 16
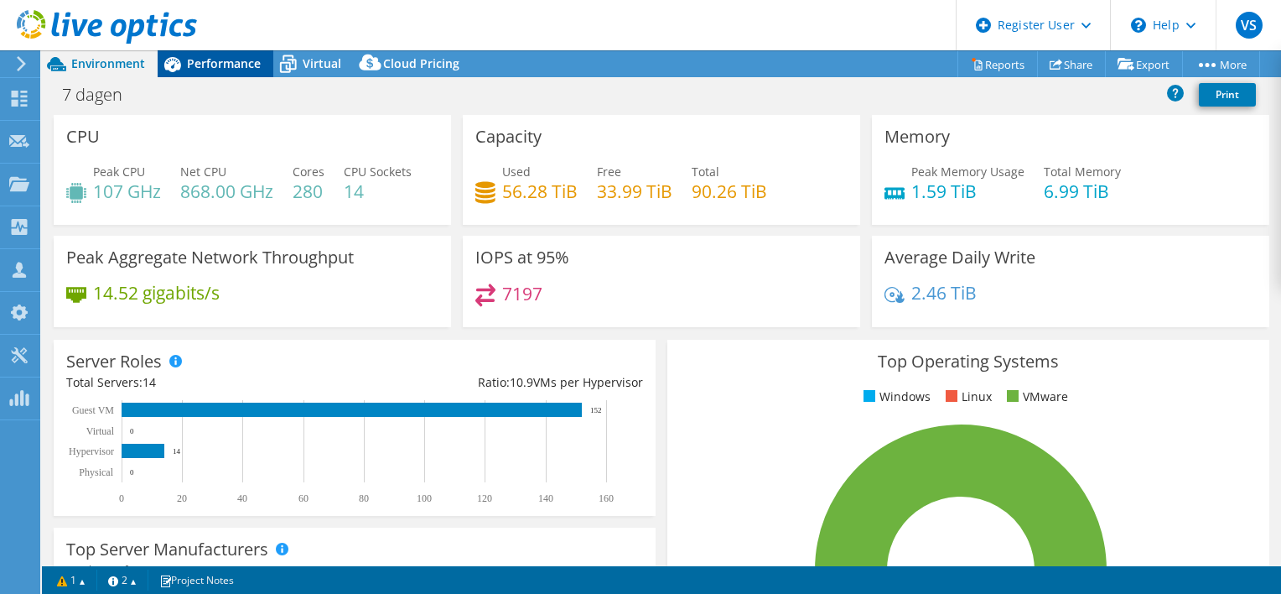
click at [220, 67] on span "Performance" at bounding box center [224, 63] width 74 height 16
